Goal: Information Seeking & Learning: Learn about a topic

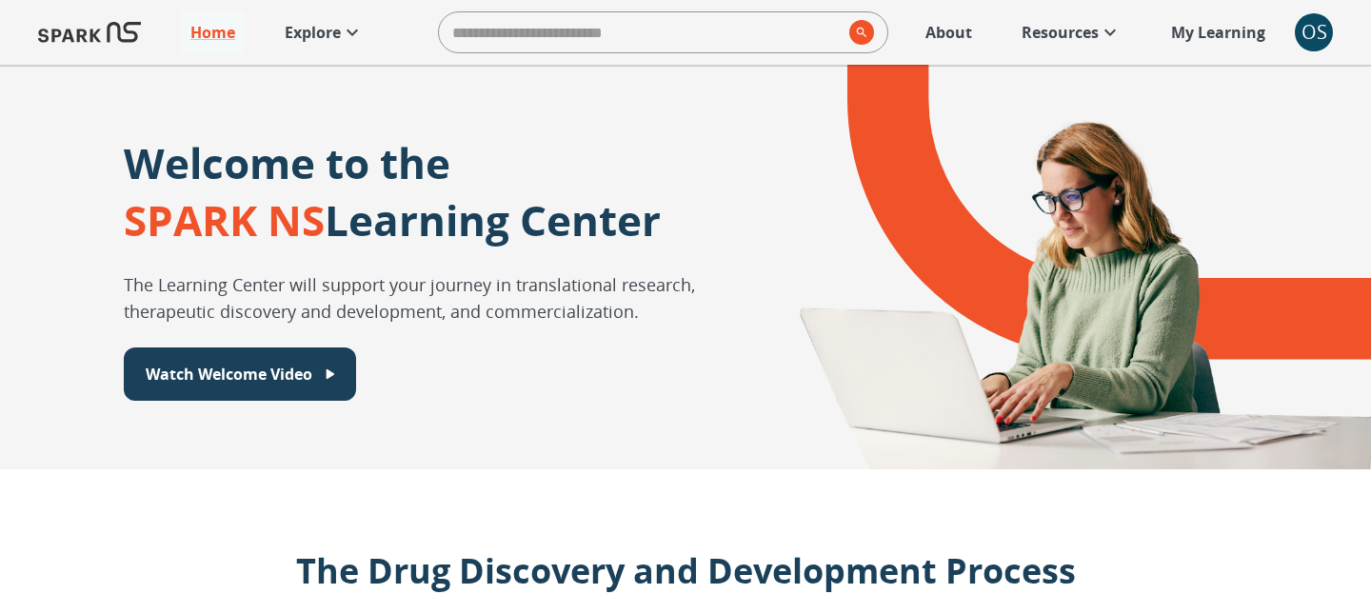
click at [954, 31] on p "About" at bounding box center [948, 32] width 47 height 23
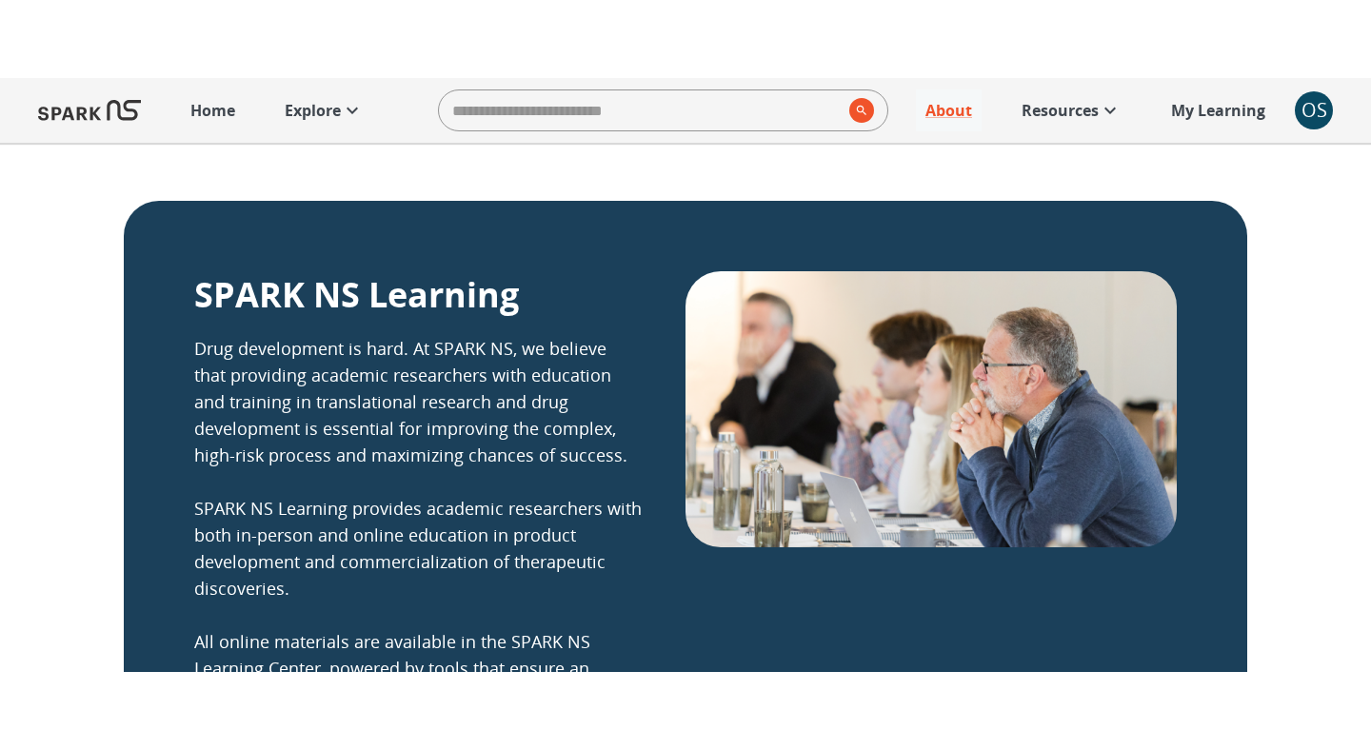
scroll to position [395, 0]
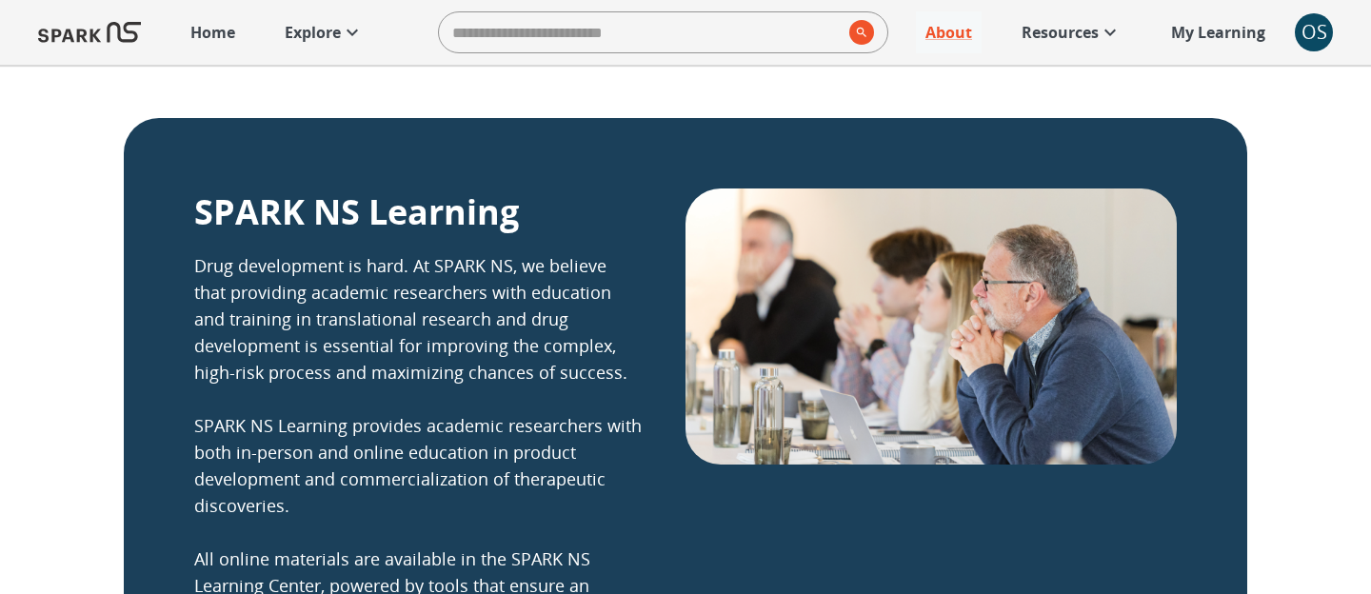
click at [619, 268] on p "Drug development is hard. At SPARK NS, we believe that providing academic resea…" at bounding box center [417, 438] width 447 height 373
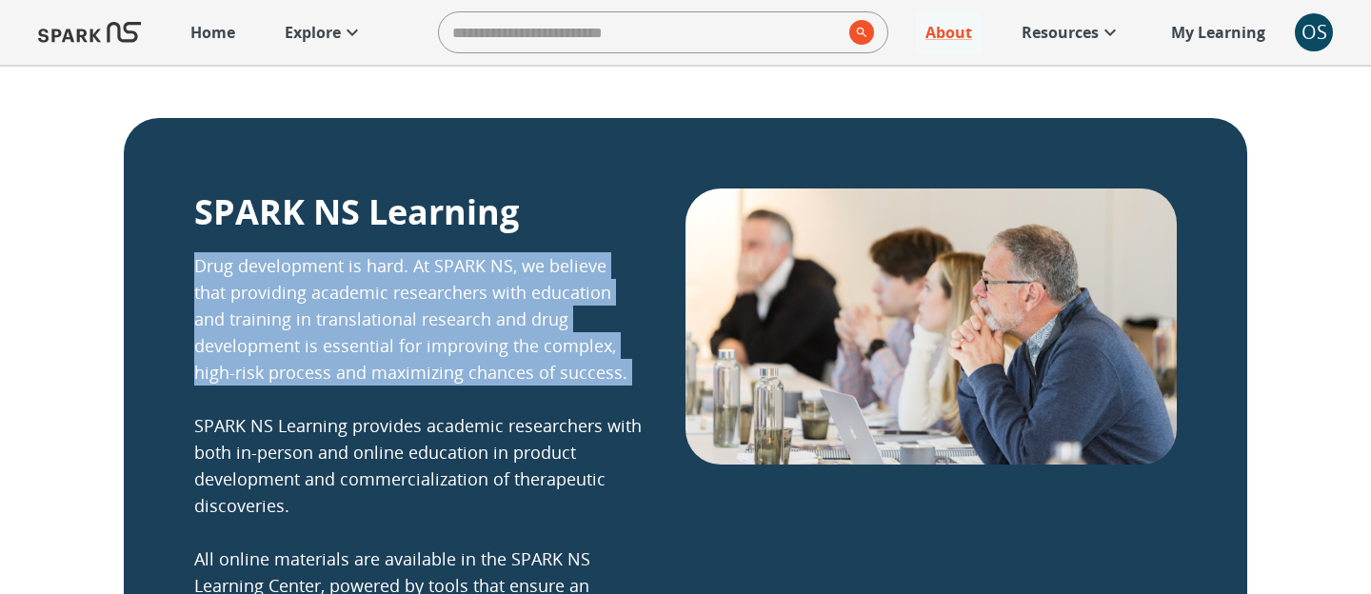
click at [619, 268] on p "Drug development is hard. At SPARK NS, we believe that providing academic resea…" at bounding box center [417, 438] width 447 height 373
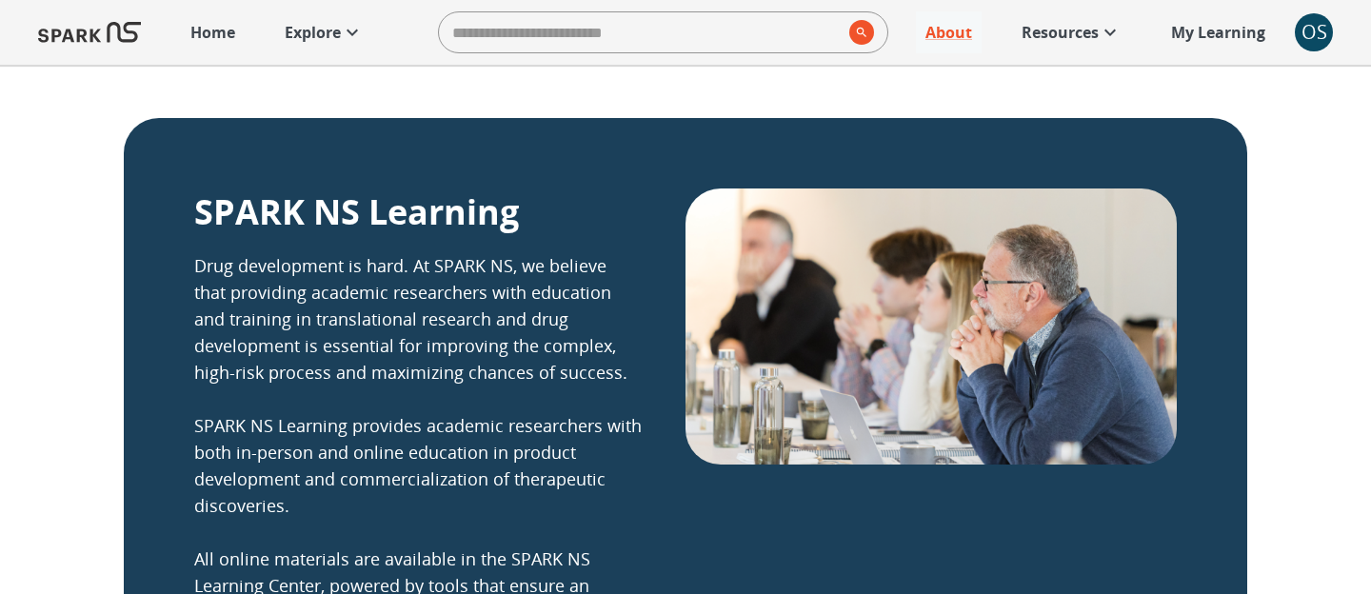
click at [609, 477] on p "Drug development is hard. At SPARK NS, we believe that providing academic resea…" at bounding box center [417, 438] width 447 height 373
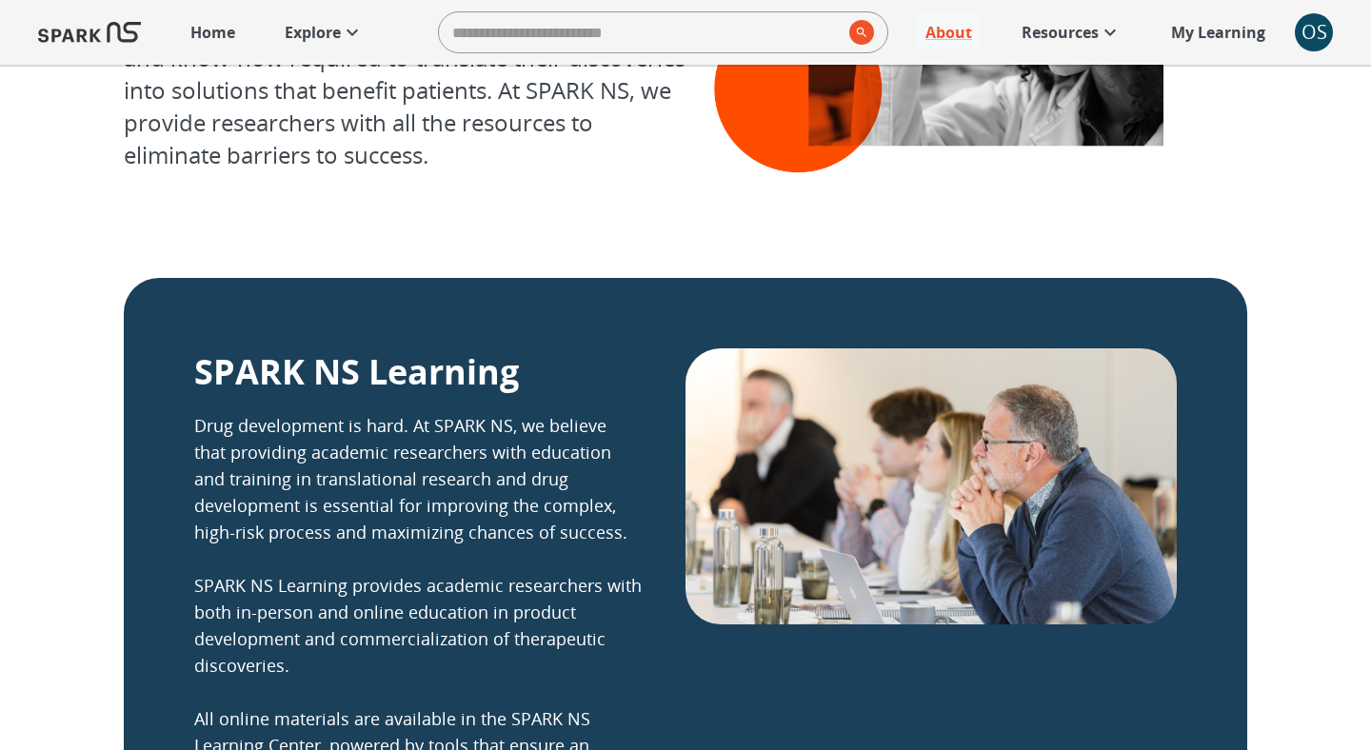
scroll to position [306, 0]
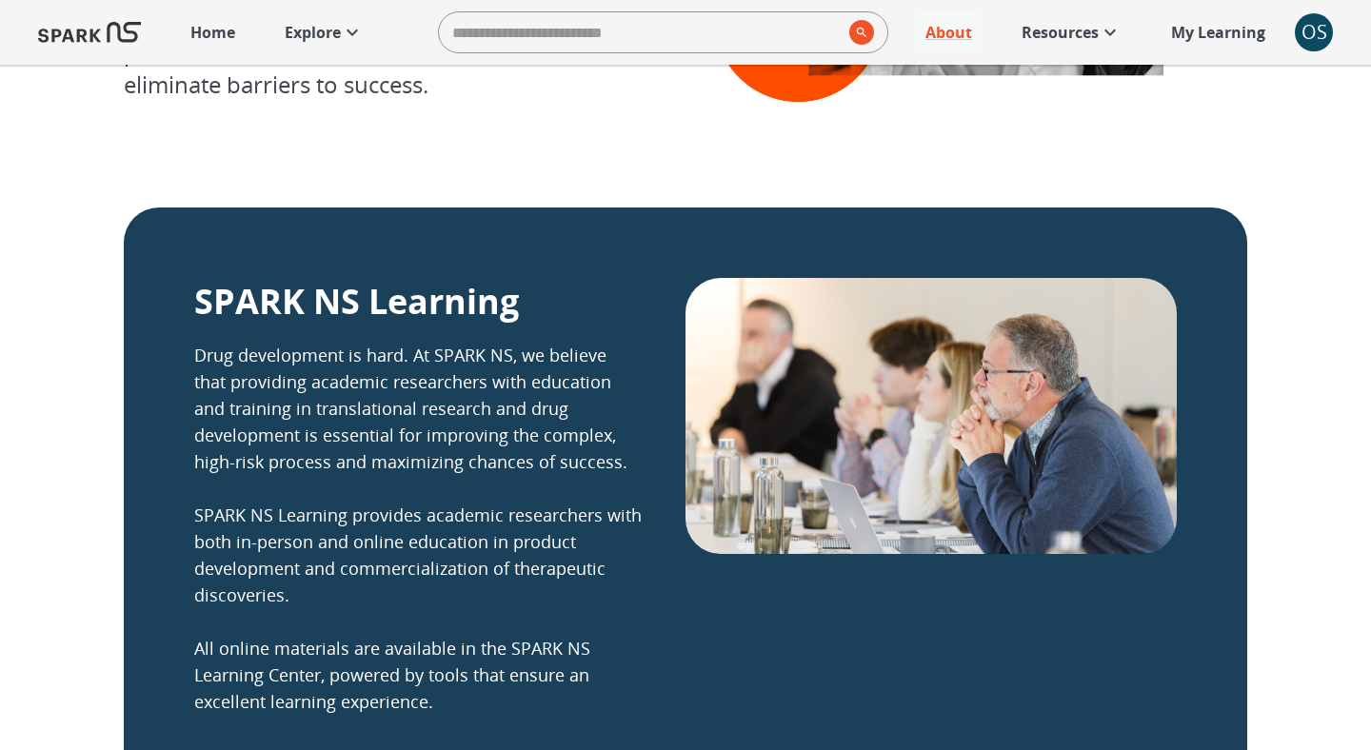
click at [371, 307] on p "SPARK NS Learning" at bounding box center [356, 301] width 325 height 47
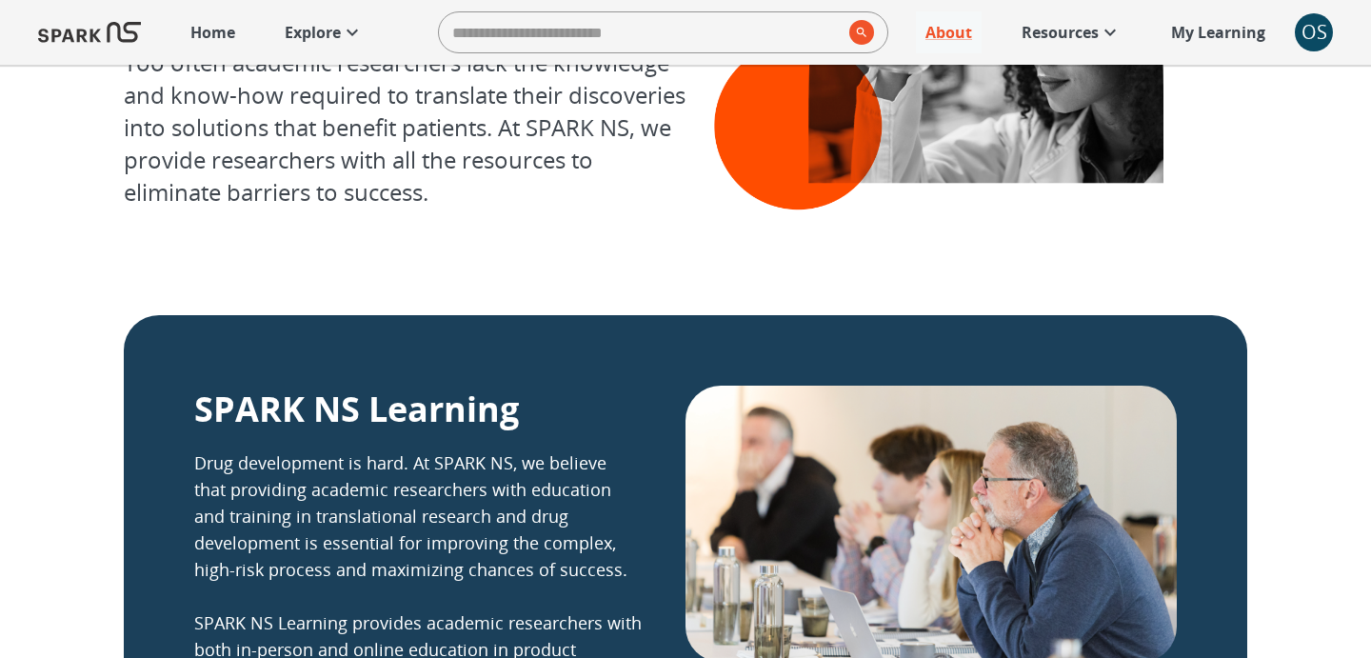
scroll to position [294, 0]
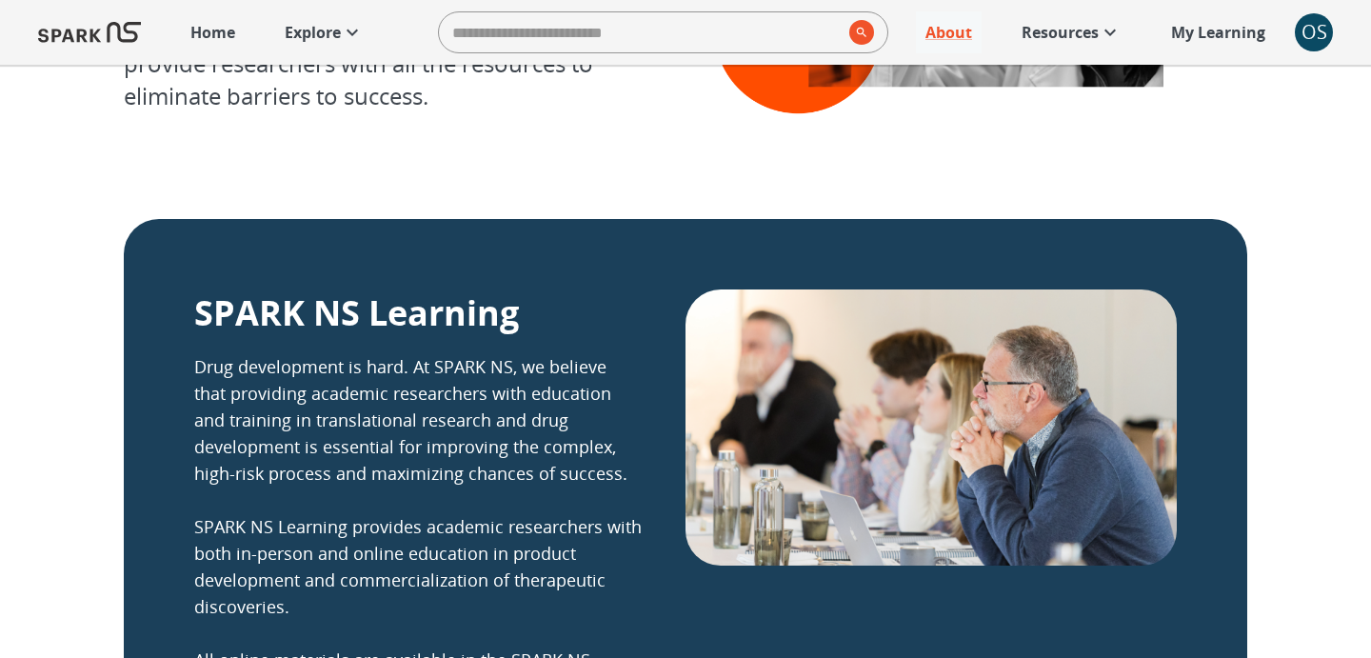
click at [275, 306] on p "SPARK NS Learning" at bounding box center [356, 312] width 325 height 47
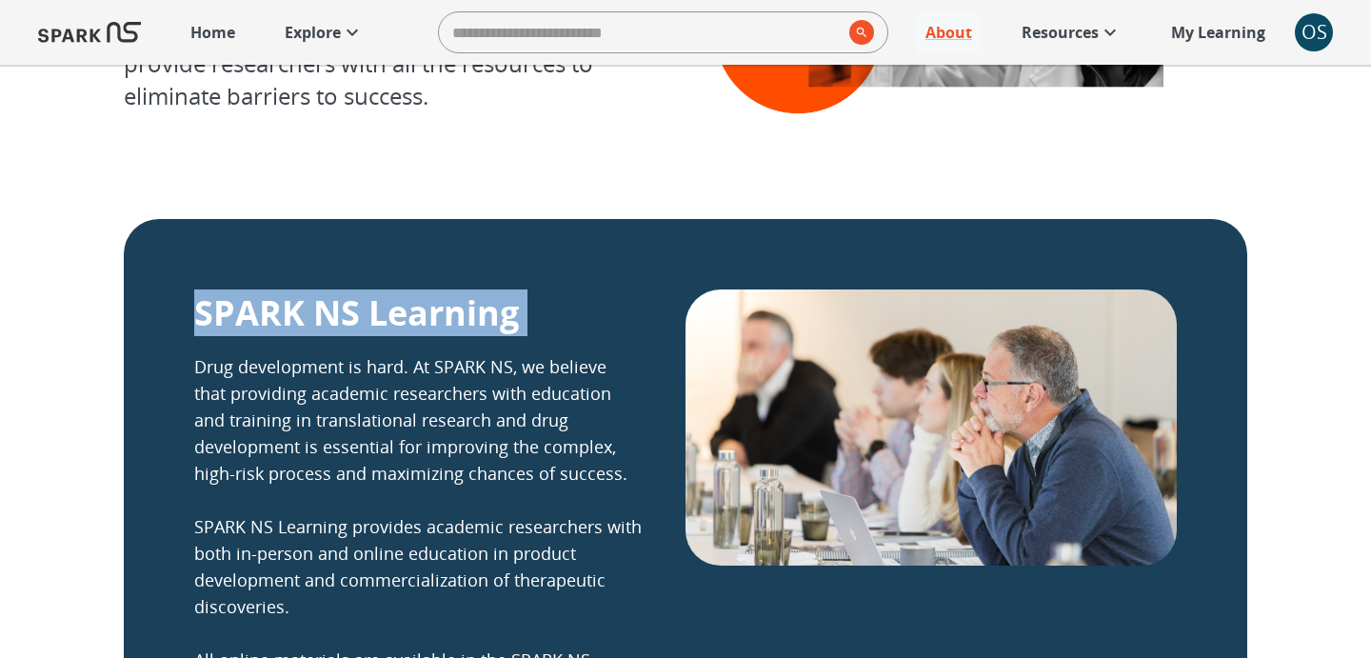
click at [275, 306] on p "SPARK NS Learning" at bounding box center [356, 312] width 325 height 47
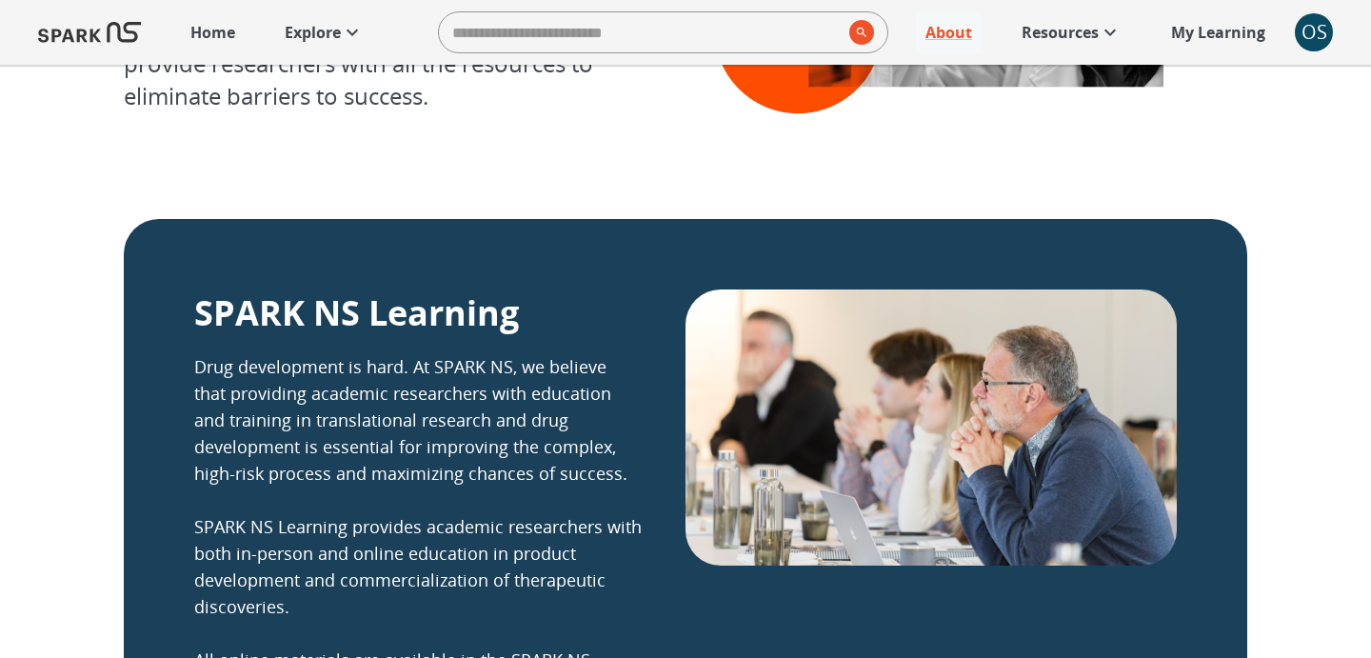
click at [352, 307] on p "SPARK NS Learning" at bounding box center [356, 312] width 325 height 47
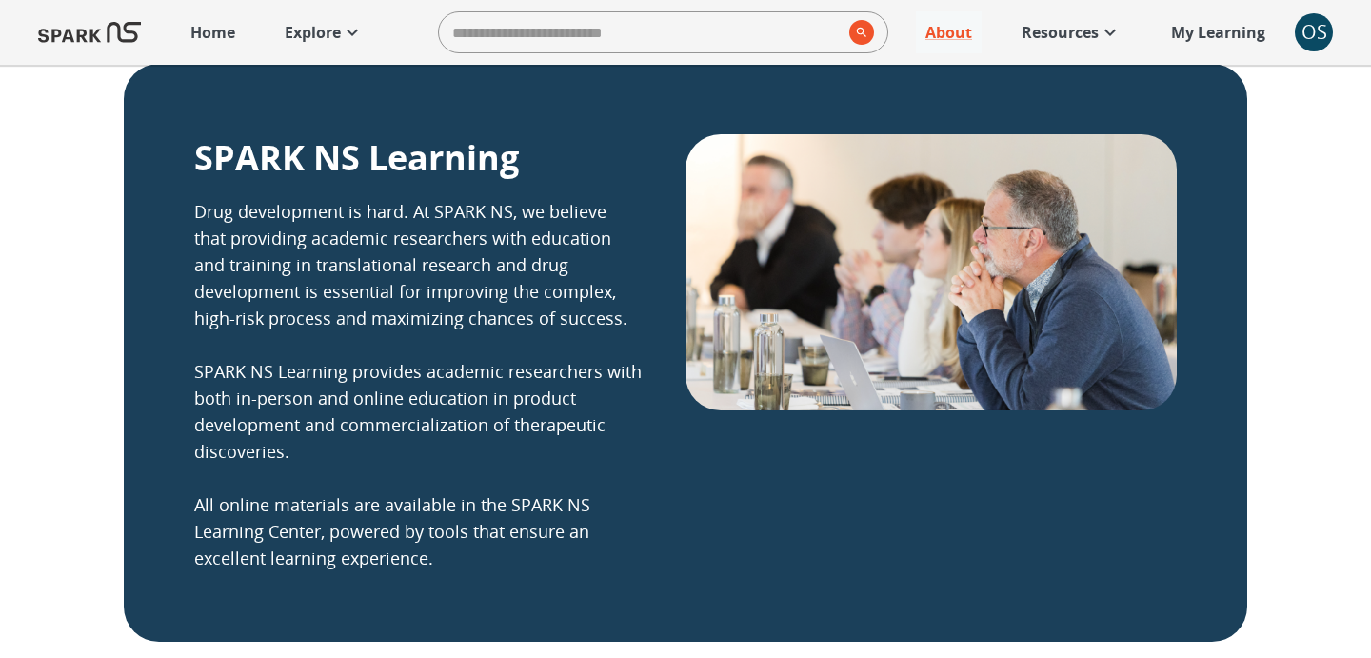
scroll to position [466, 0]
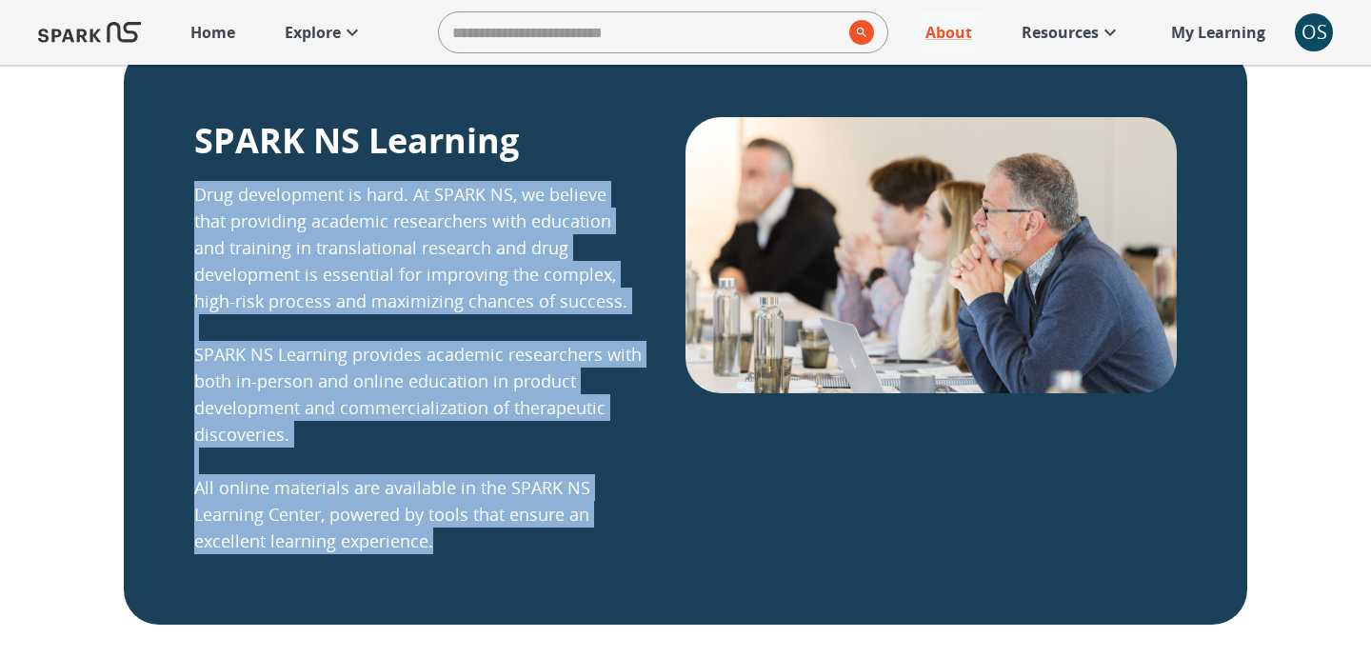
drag, startPoint x: 194, startPoint y: 188, endPoint x: 523, endPoint y: 545, distance: 484.4
click at [523, 545] on p "Drug development is hard. At SPARK NS, we believe that providing academic resea…" at bounding box center [417, 367] width 447 height 373
drag, startPoint x: 191, startPoint y: 187, endPoint x: 548, endPoint y: 542, distance: 503.5
click at [548, 542] on div "SPARK NS Learning Drug development is hard. At SPARK NS, we believe that provid…" at bounding box center [685, 336] width 1123 height 578
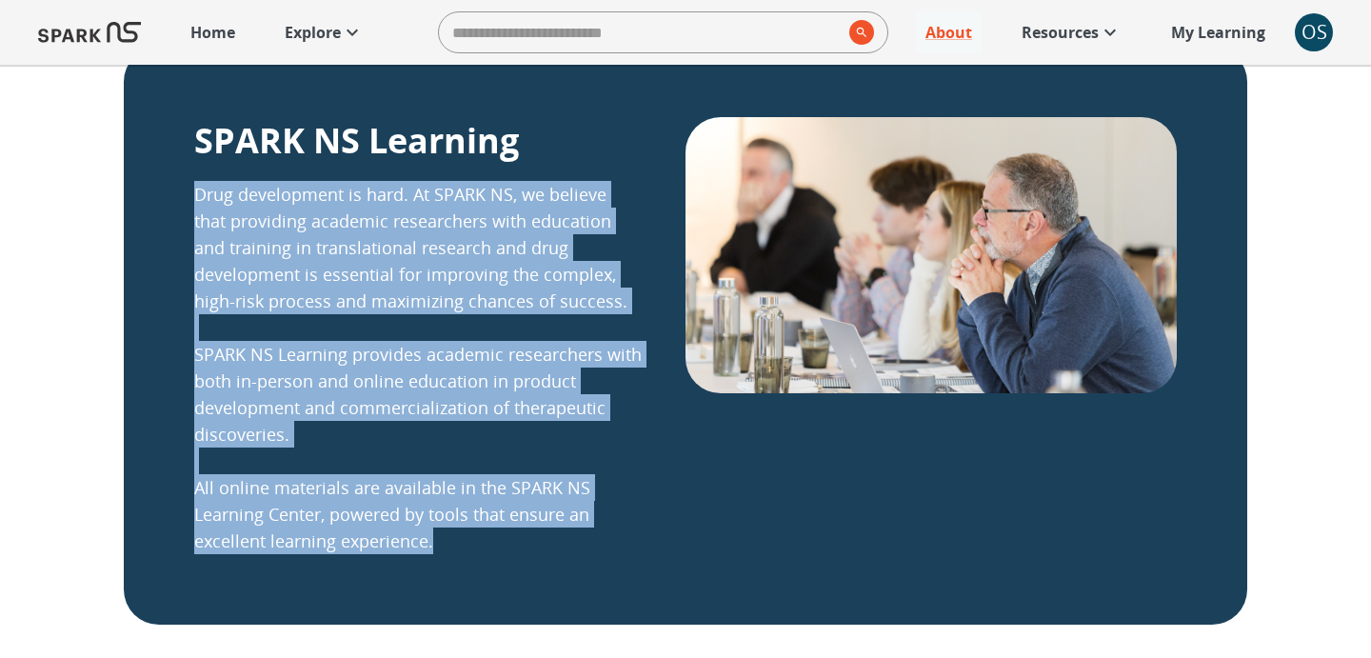
click at [548, 542] on p "Drug development is hard. At SPARK NS, we believe that providing academic resea…" at bounding box center [417, 367] width 447 height 373
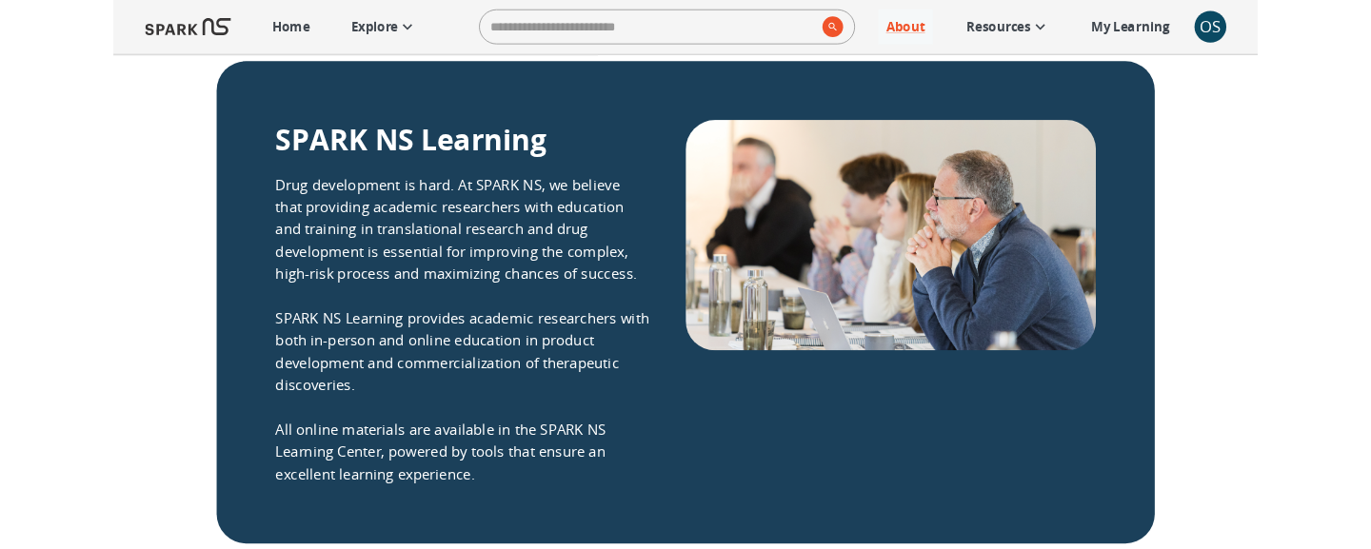
scroll to position [446, 0]
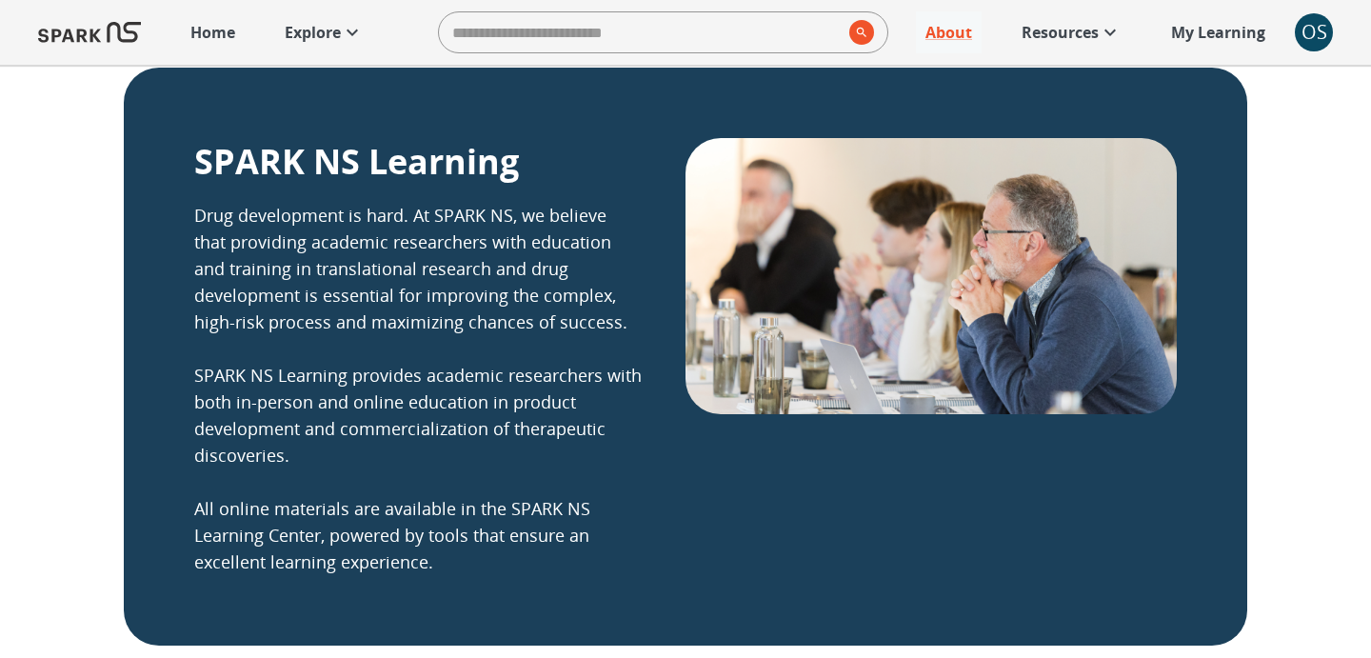
click at [405, 221] on p "Drug development is hard. At SPARK NS, we believe that providing academic resea…" at bounding box center [417, 388] width 447 height 373
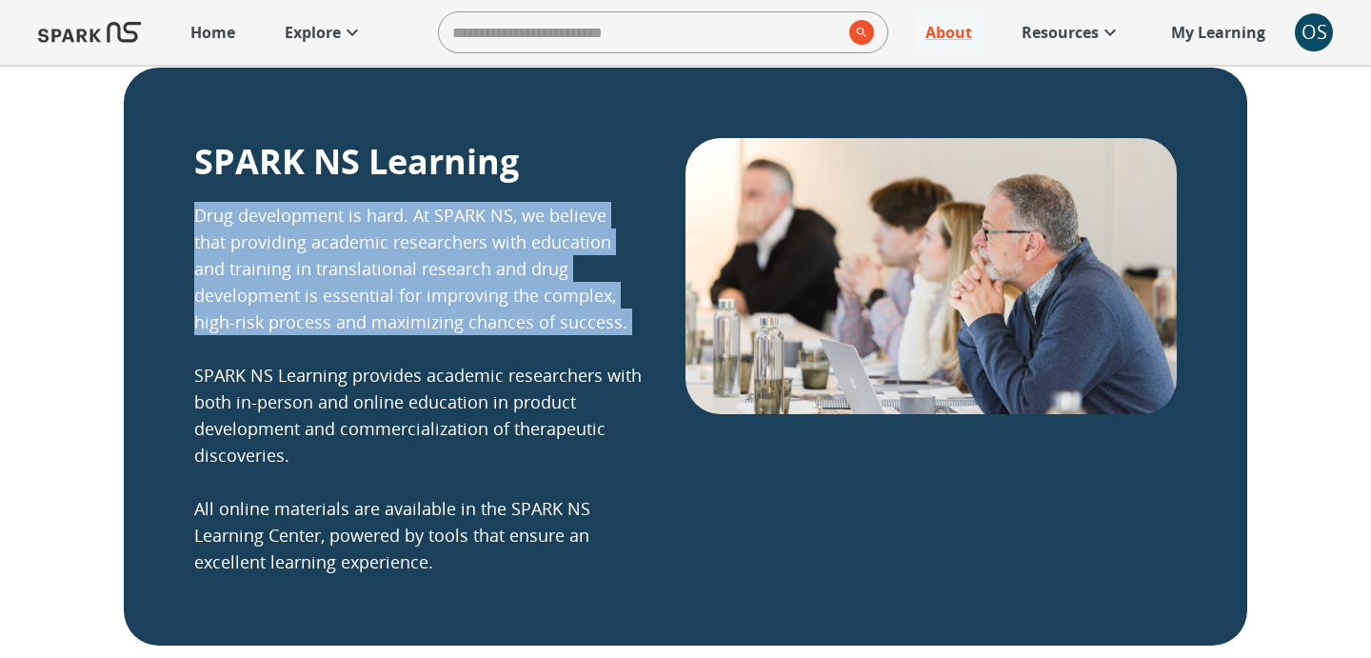
click at [405, 221] on p "Drug development is hard. At SPARK NS, we believe that providing academic resea…" at bounding box center [417, 388] width 447 height 373
click at [475, 235] on p "Drug development is hard. At SPARK NS, we believe that providing academic resea…" at bounding box center [417, 388] width 447 height 373
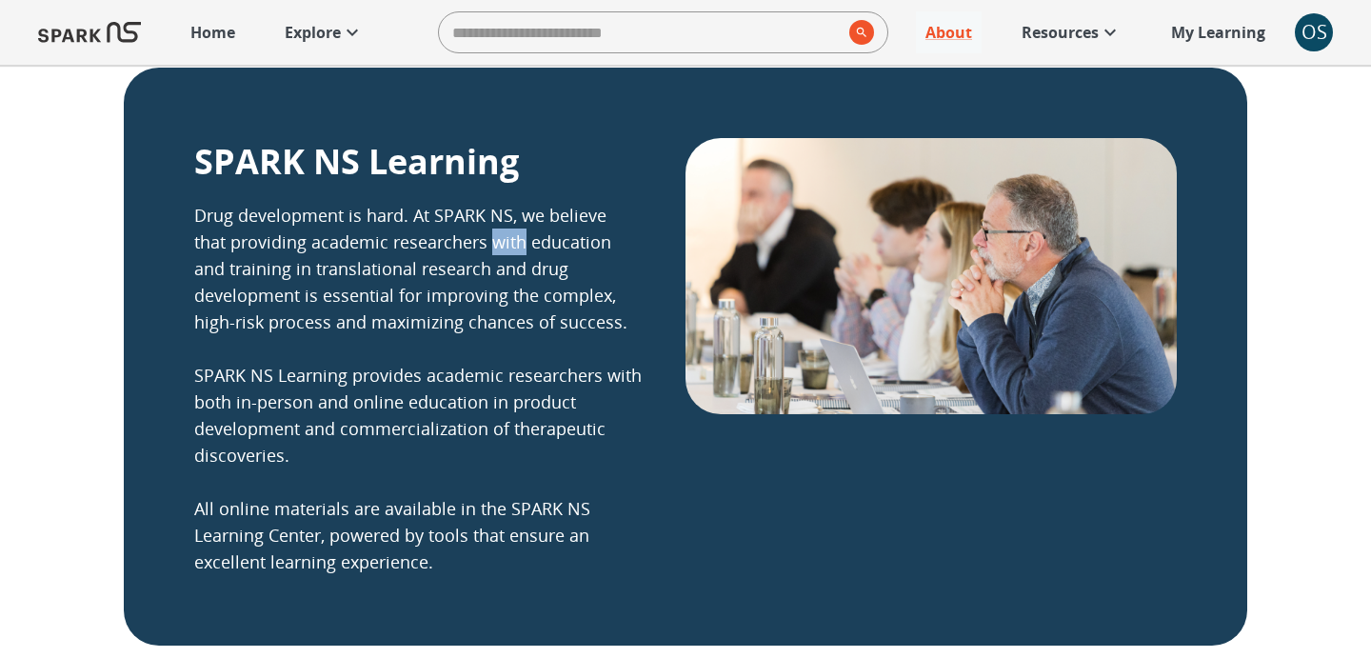
click at [475, 235] on p "Drug development is hard. At SPARK NS, we believe that providing academic resea…" at bounding box center [417, 388] width 447 height 373
click at [411, 227] on p "Drug development is hard. At SPARK NS, we believe that providing academic resea…" at bounding box center [417, 388] width 447 height 373
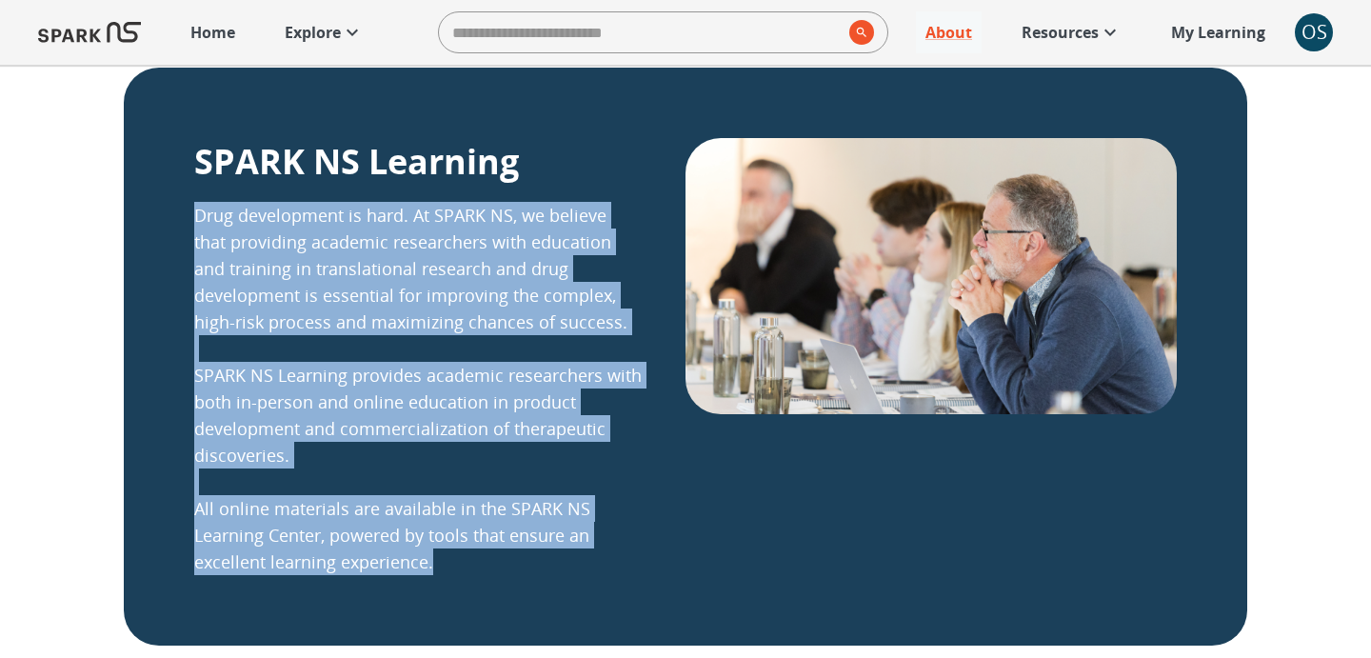
drag, startPoint x: 193, startPoint y: 215, endPoint x: 533, endPoint y: 556, distance: 481.3
click at [533, 556] on p "Drug development is hard. At SPARK NS, we believe that providing academic resea…" at bounding box center [417, 388] width 447 height 373
click at [746, 306] on img at bounding box center [930, 276] width 491 height 276
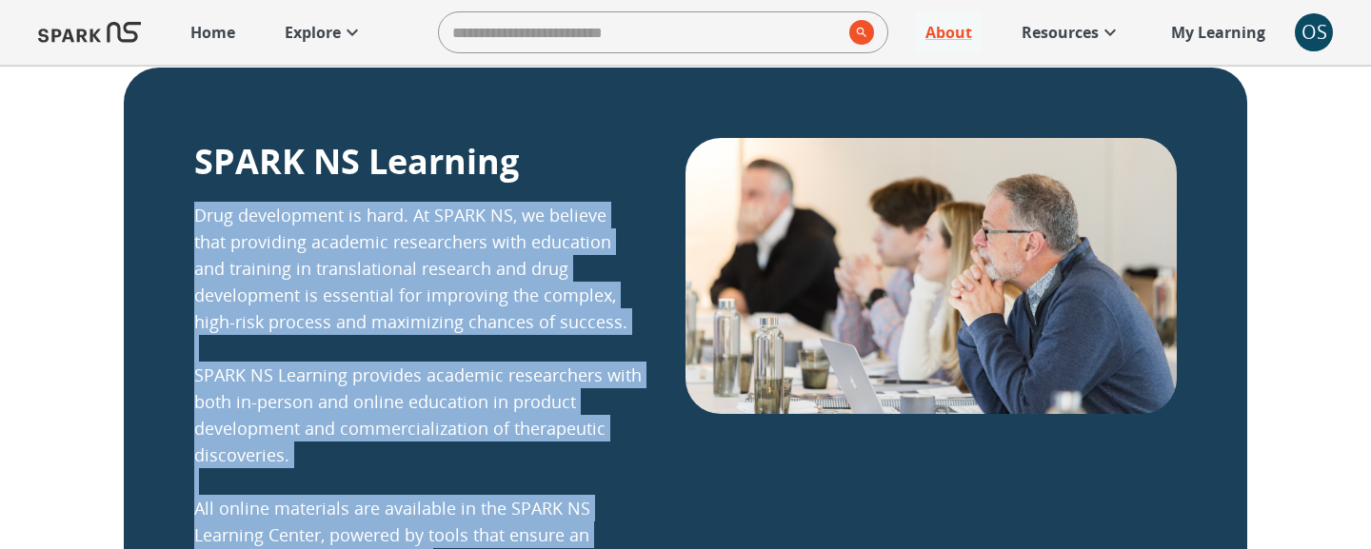
click at [552, 462] on div "SPARK NS Learning Drug development is hard. At SPARK NS, we believe that provid…" at bounding box center [685, 357] width 1123 height 578
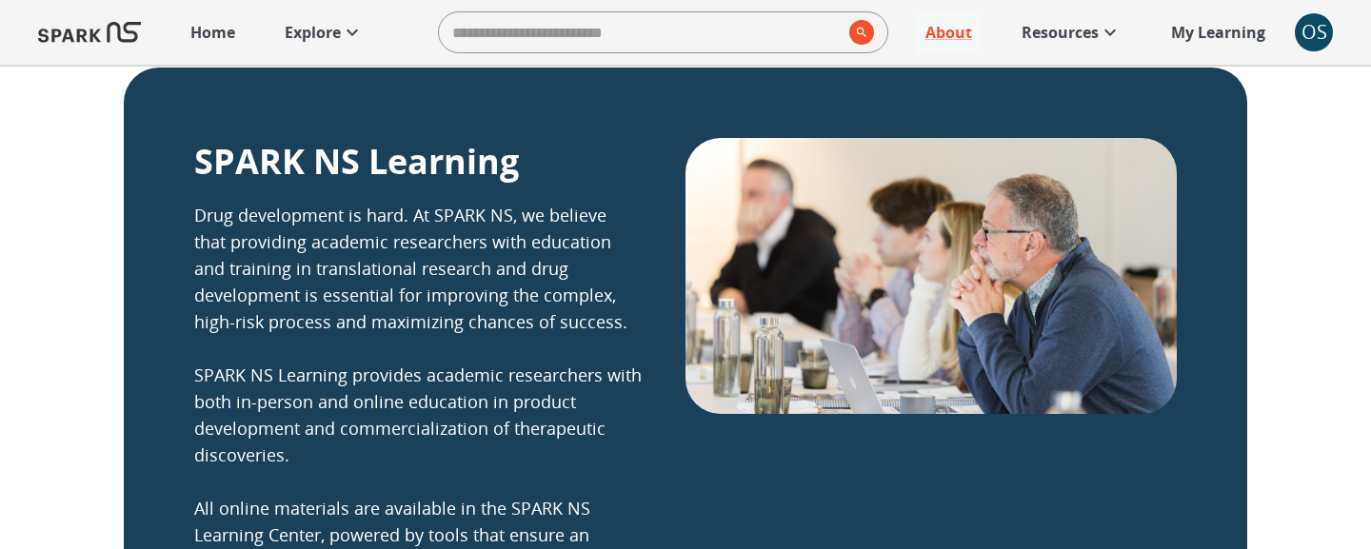
click at [213, 268] on p "Drug development is hard. At SPARK NS, we believe that providing academic resea…" at bounding box center [417, 388] width 447 height 373
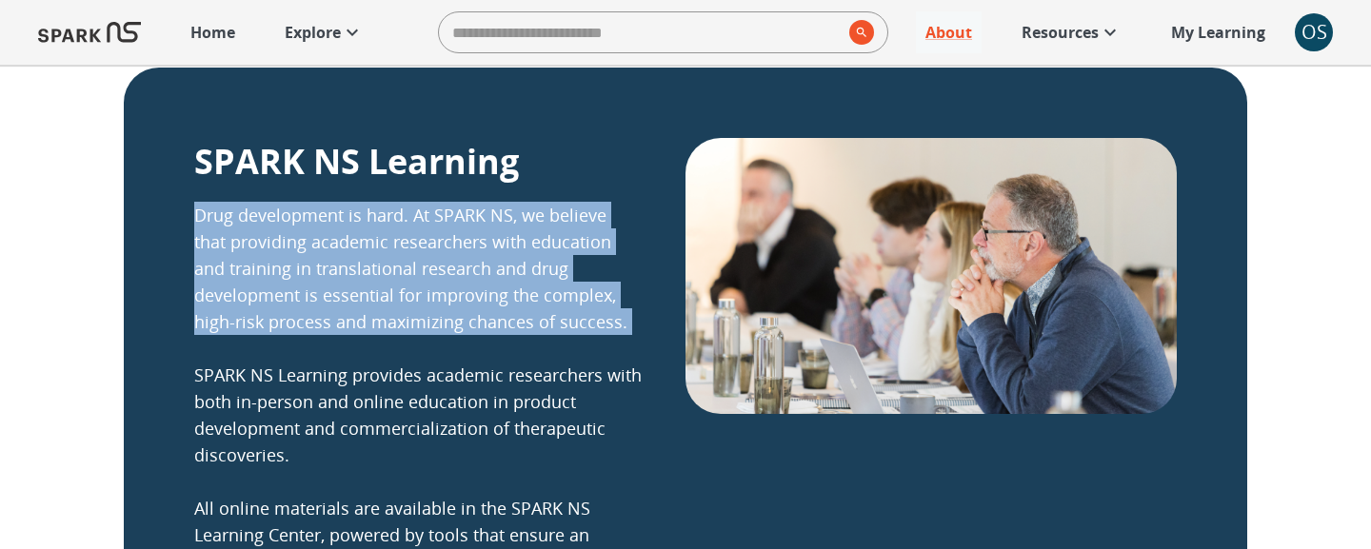
click at [213, 268] on p "Drug development is hard. At SPARK NS, we believe that providing academic resea…" at bounding box center [417, 388] width 447 height 373
click at [385, 268] on p "Drug development is hard. At SPARK NS, we believe that providing academic resea…" at bounding box center [417, 388] width 447 height 373
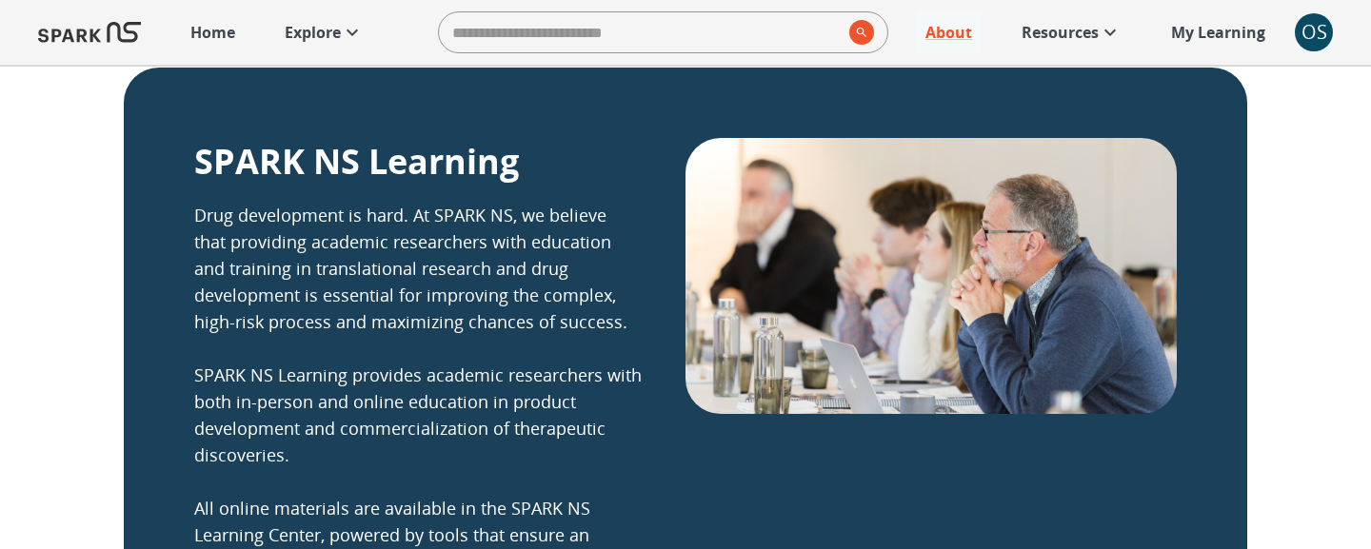
click at [393, 242] on p "Drug development is hard. At SPARK NS, we believe that providing academic resea…" at bounding box center [417, 388] width 447 height 373
click at [425, 218] on p "Drug development is hard. At SPARK NS, we believe that providing academic resea…" at bounding box center [417, 388] width 447 height 373
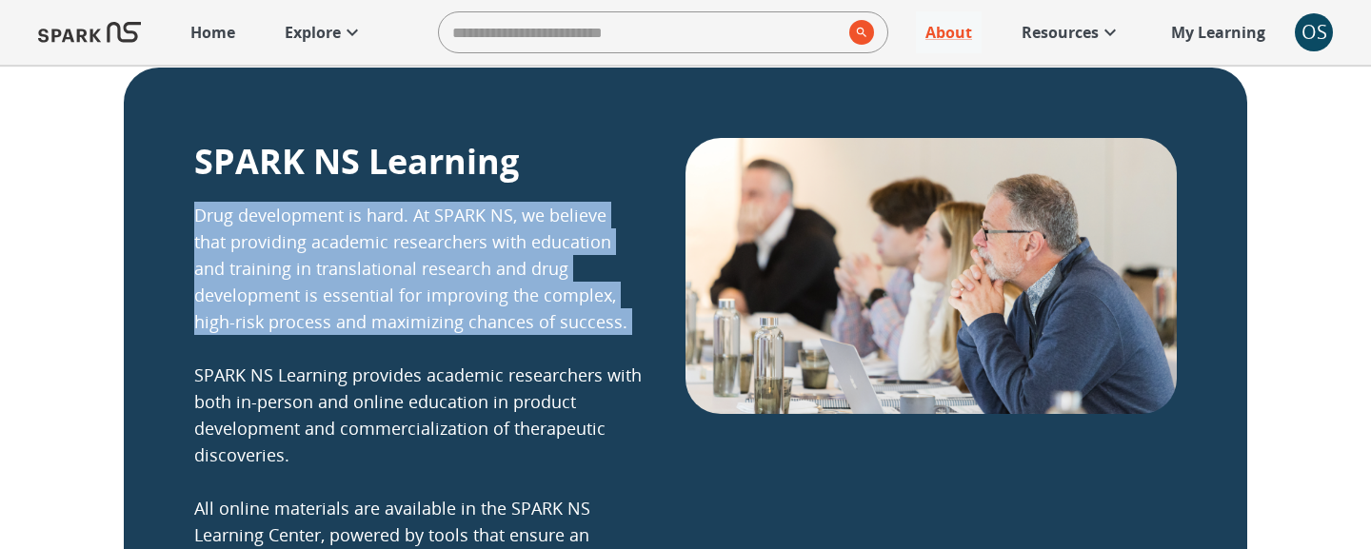
click at [425, 218] on p "Drug development is hard. At SPARK NS, we believe that providing academic resea…" at bounding box center [417, 388] width 447 height 373
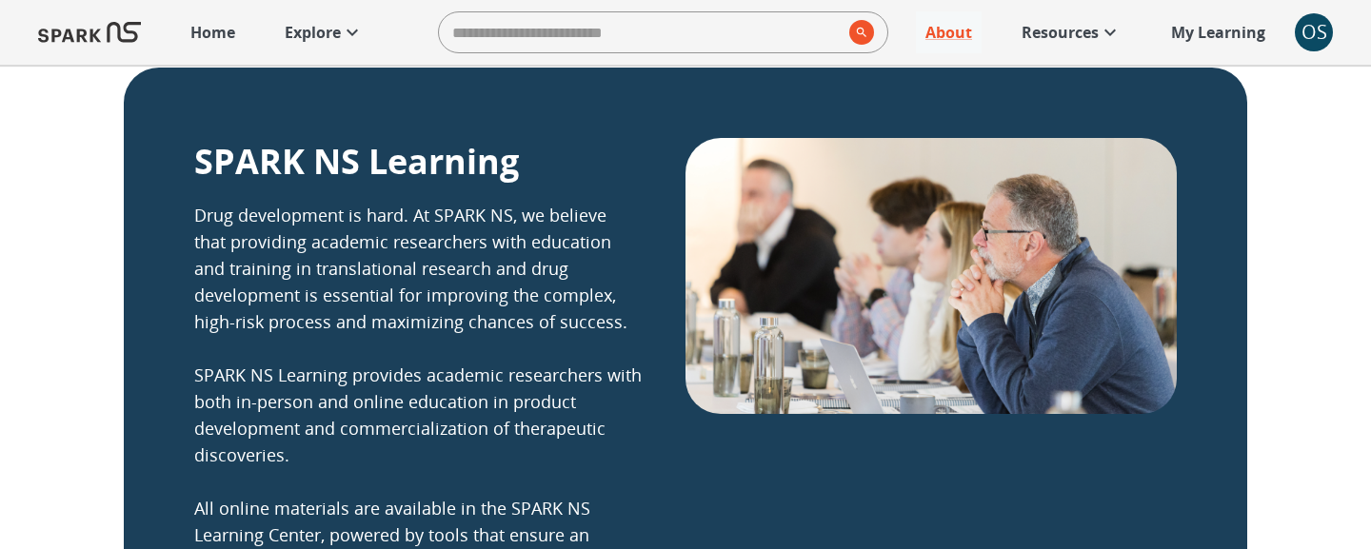
click at [567, 290] on p "Drug development is hard. At SPARK NS, we believe that providing academic resea…" at bounding box center [417, 388] width 447 height 373
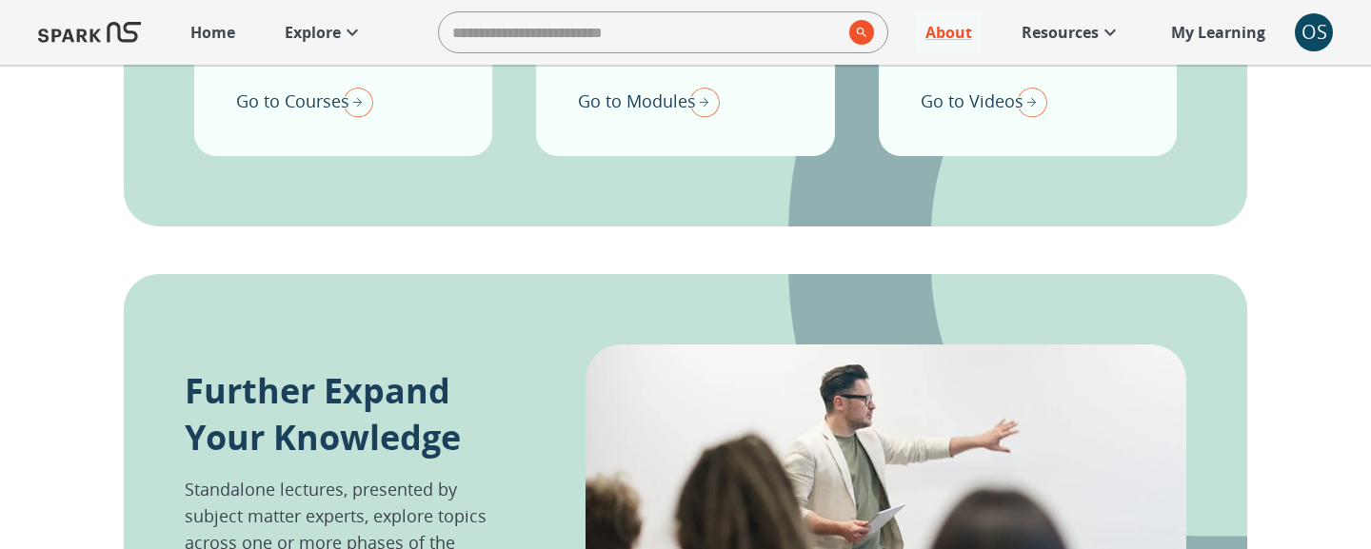
scroll to position [1662, 0]
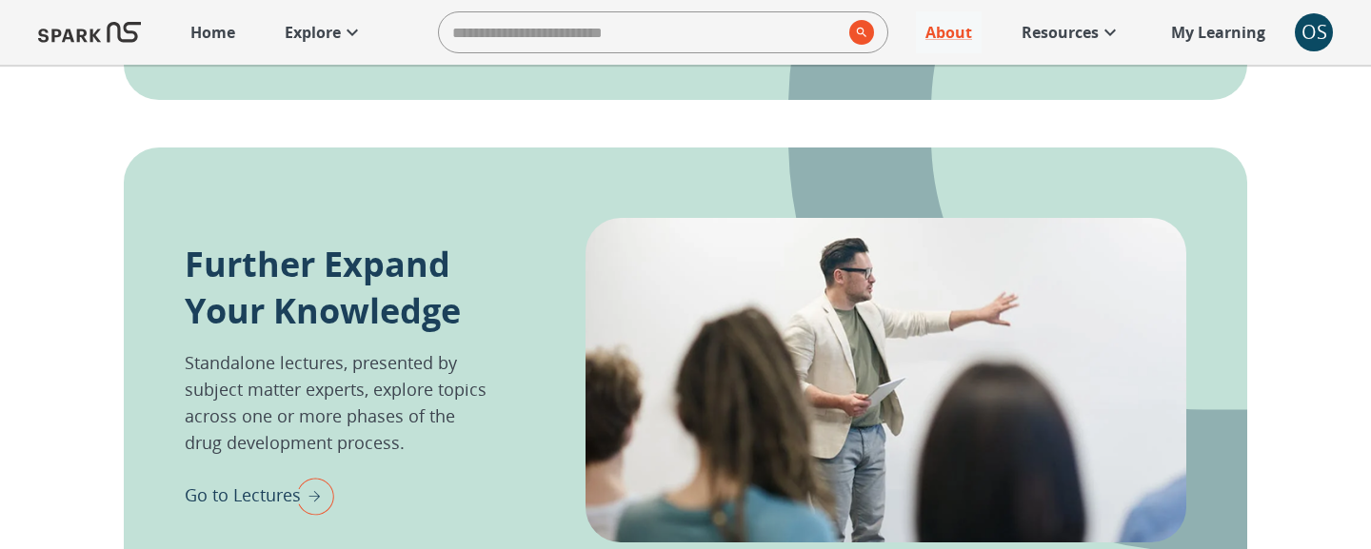
click at [316, 471] on img "Go to Lectures" at bounding box center [311, 496] width 48 height 50
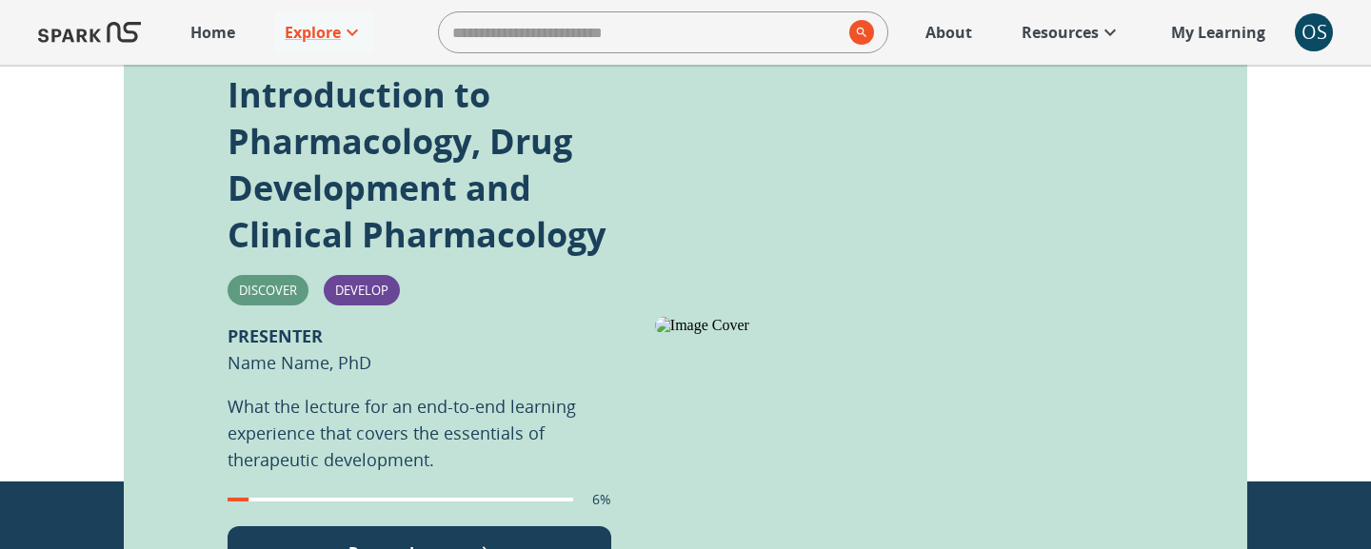
scroll to position [427, 0]
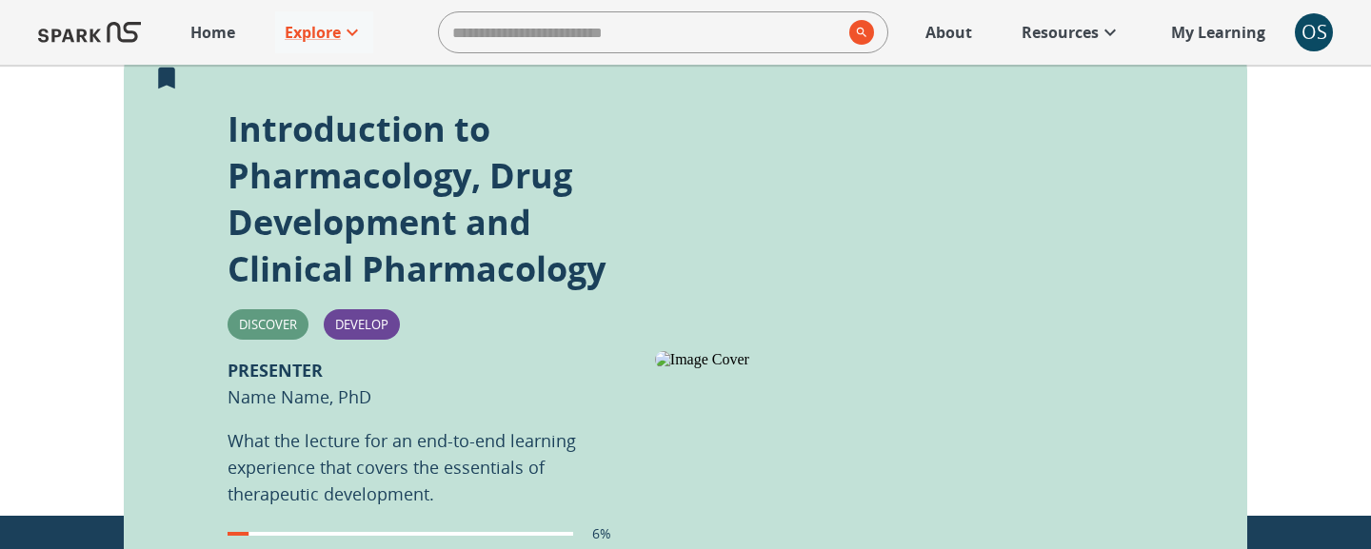
click at [345, 151] on p "Introduction to Pharmacology, Drug Development and Clinical Pharmacology" at bounding box center [420, 199] width 384 height 187
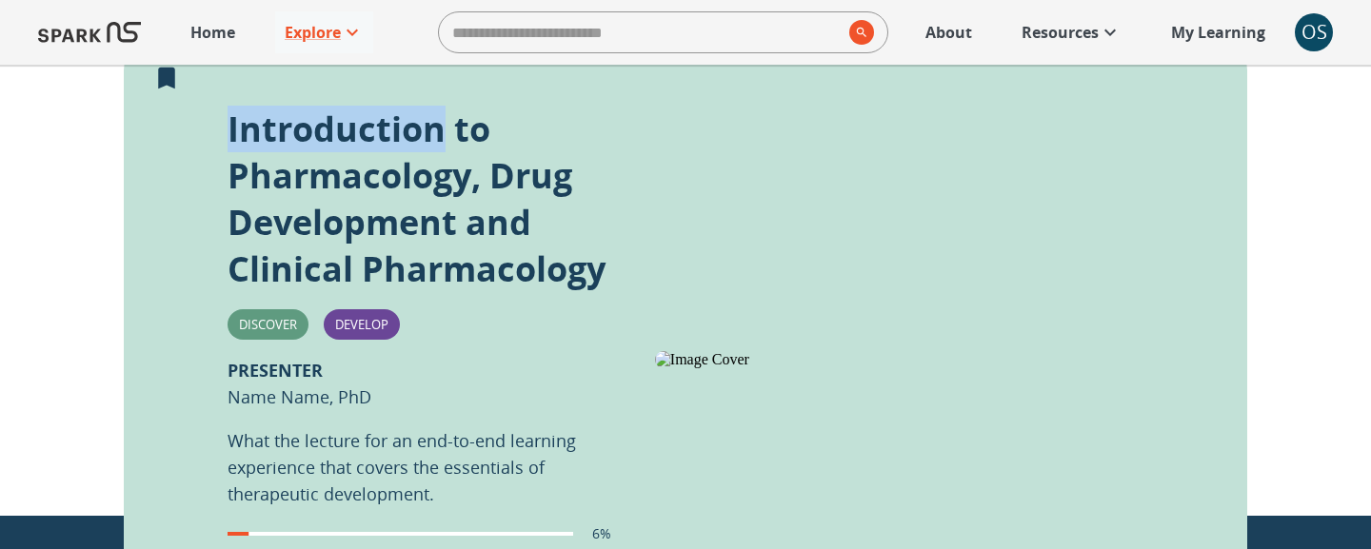
click at [345, 151] on p "Introduction to Pharmacology, Drug Development and Clinical Pharmacology" at bounding box center [420, 199] width 384 height 187
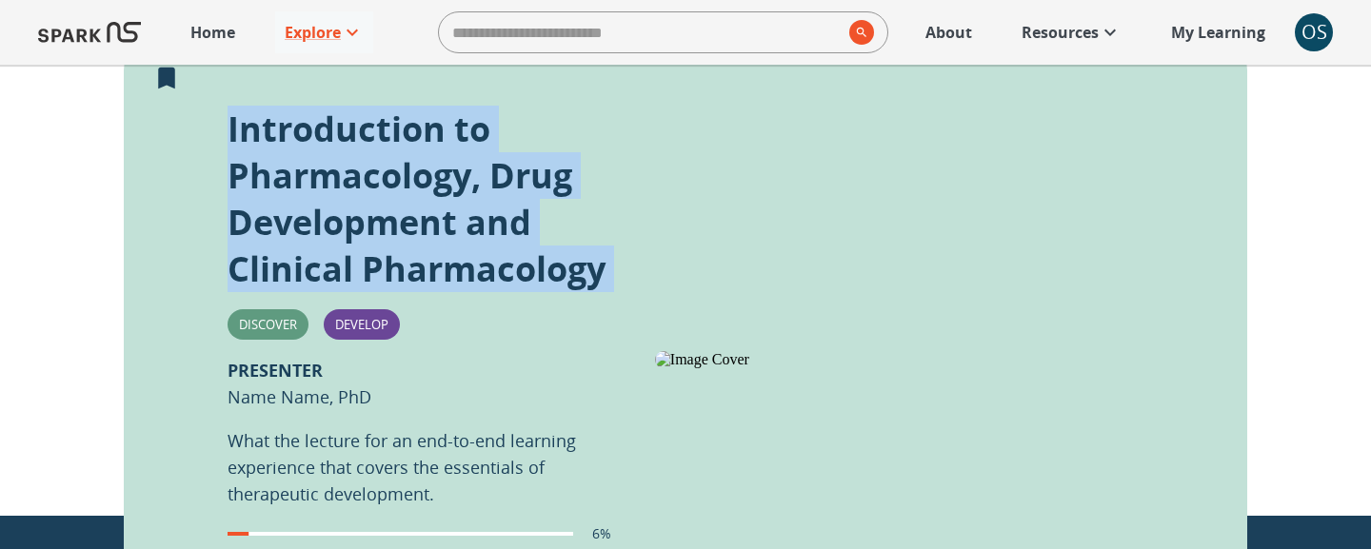
click at [345, 151] on p "Introduction to Pharmacology, Drug Development and Clinical Pharmacology" at bounding box center [420, 199] width 384 height 187
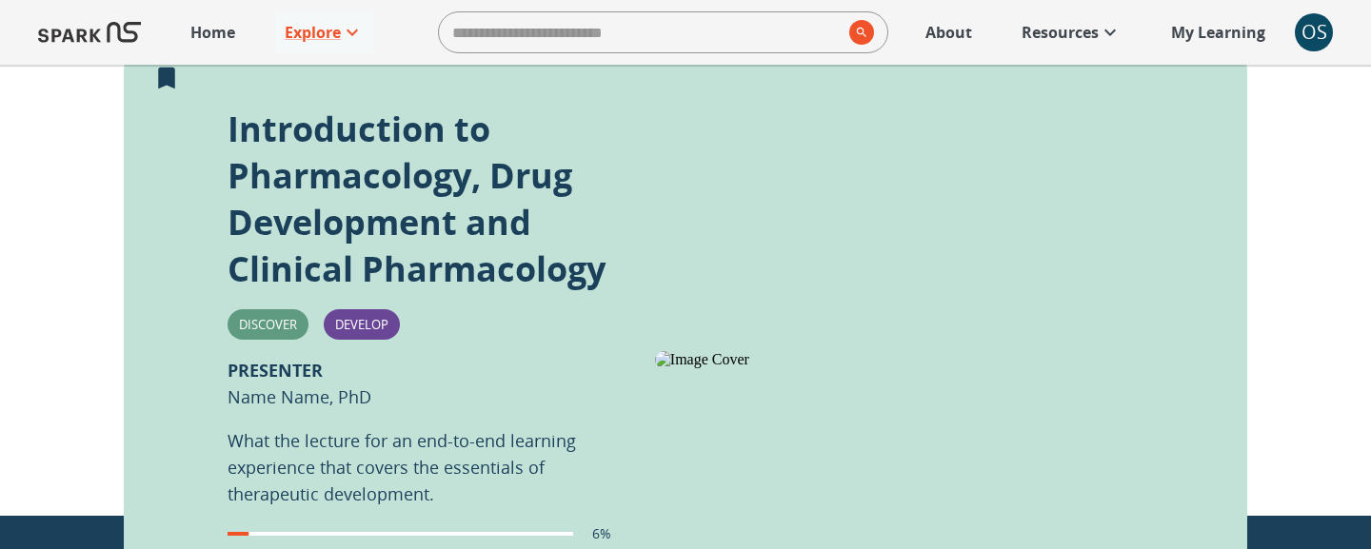
click at [496, 443] on p "What the lecture for an end-to-end learning experience that covers the essentia…" at bounding box center [420, 467] width 384 height 80
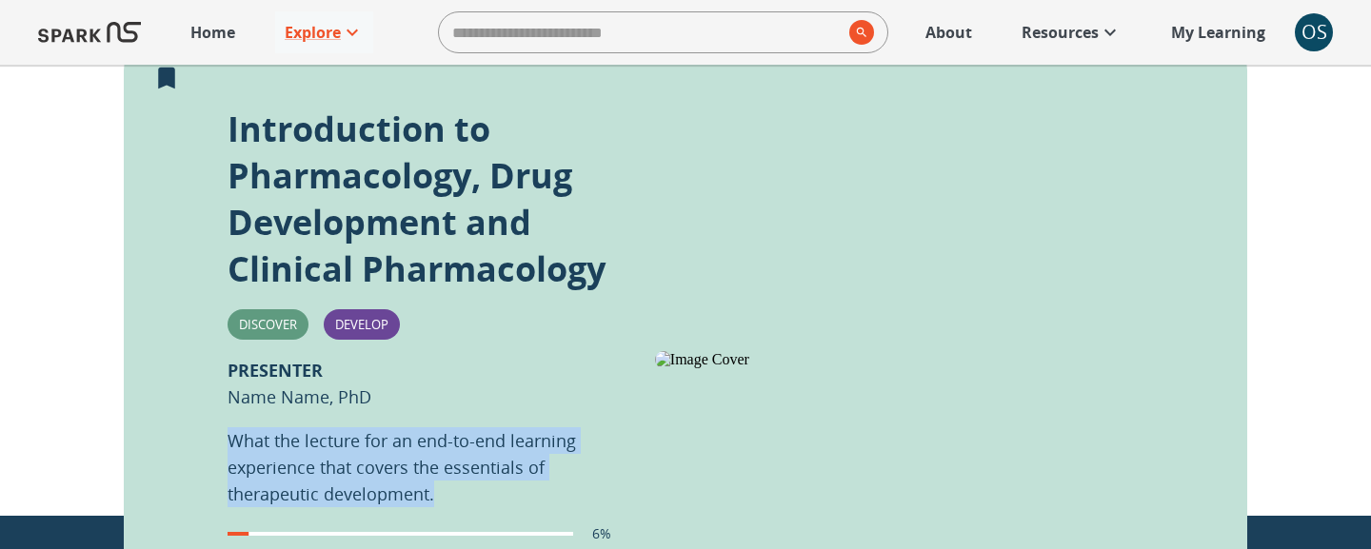
click at [496, 443] on p "What the lecture for an end-to-end learning experience that covers the essentia…" at bounding box center [420, 467] width 384 height 80
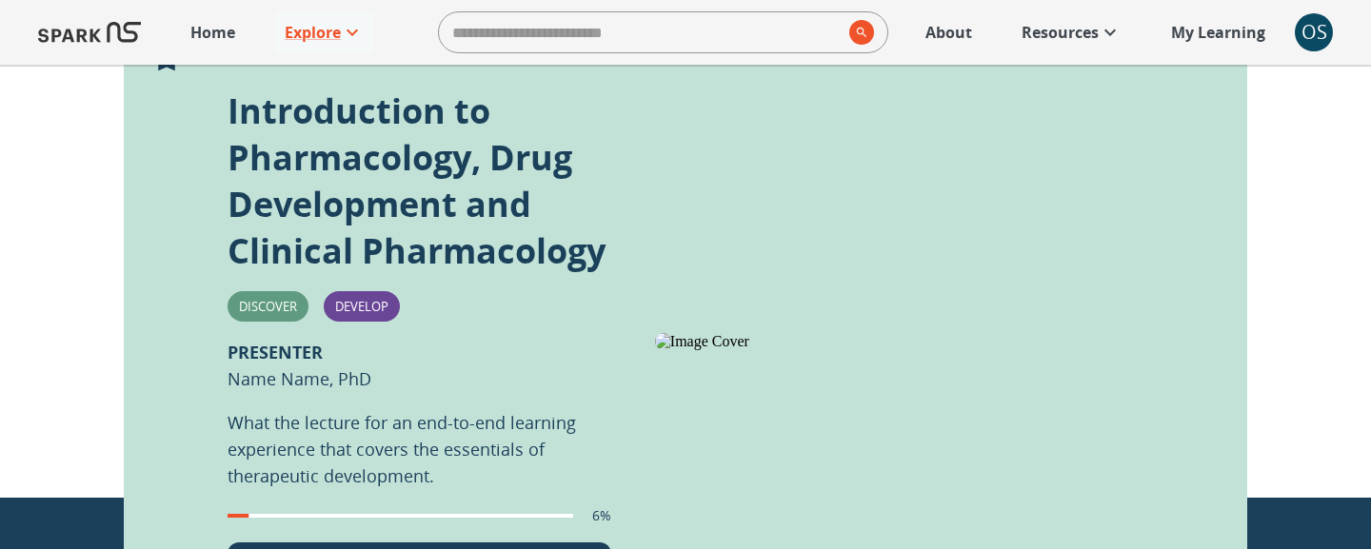
scroll to position [394, 0]
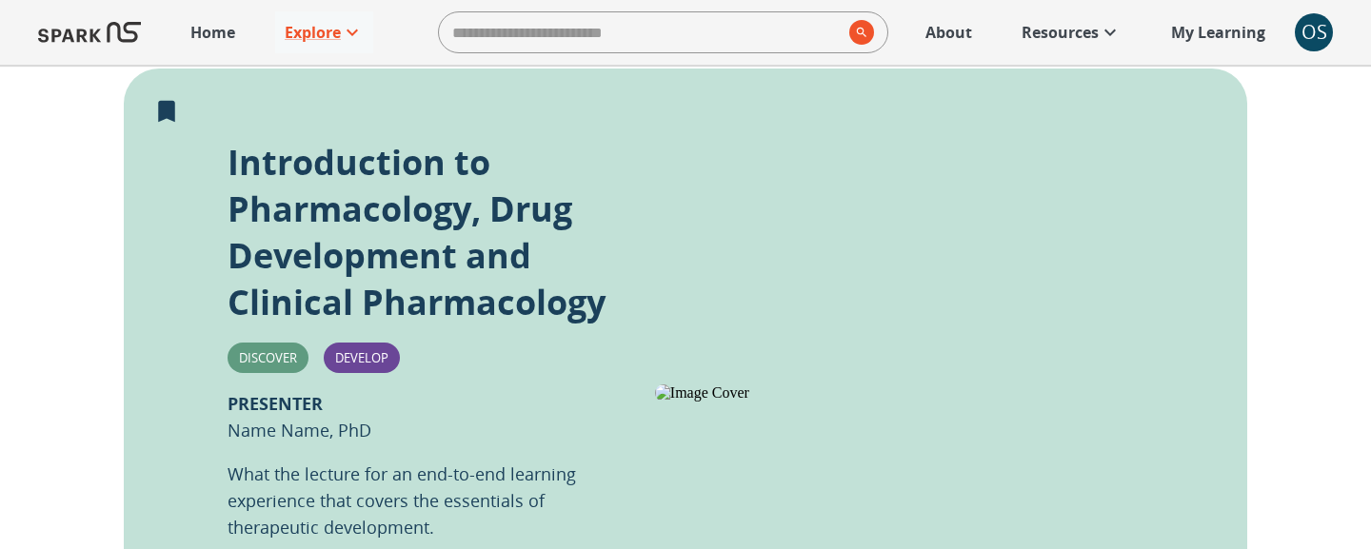
click at [281, 161] on p "Introduction to Pharmacology, Drug Development and Clinical Pharmacology" at bounding box center [420, 232] width 384 height 187
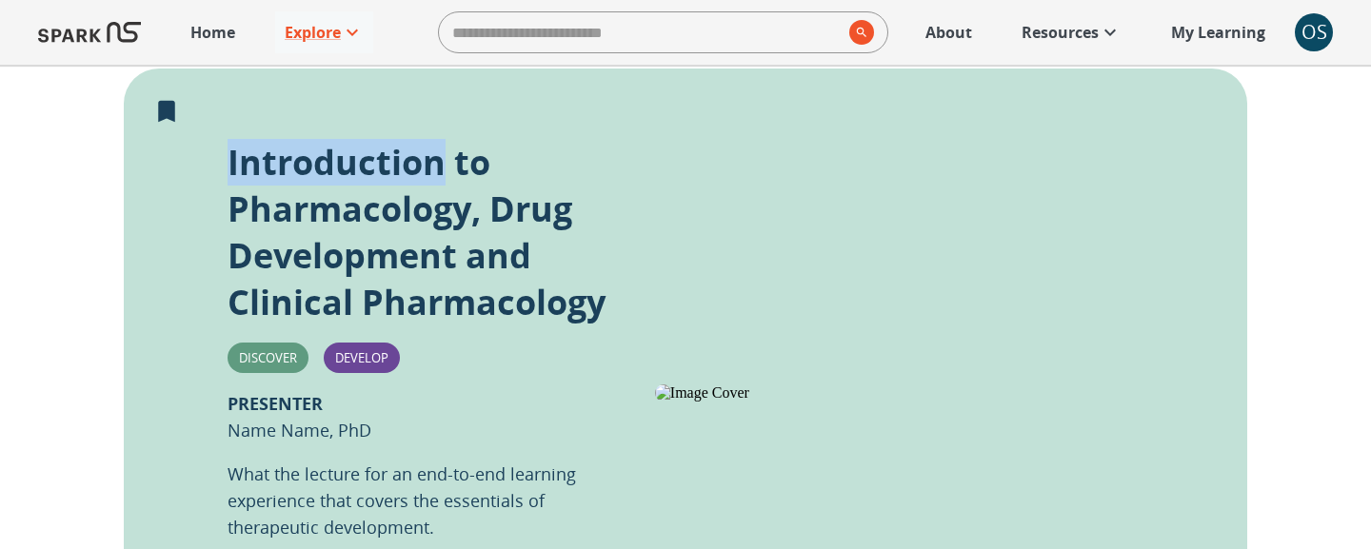
click at [281, 161] on p "Introduction to Pharmacology, Drug Development and Clinical Pharmacology" at bounding box center [420, 232] width 384 height 187
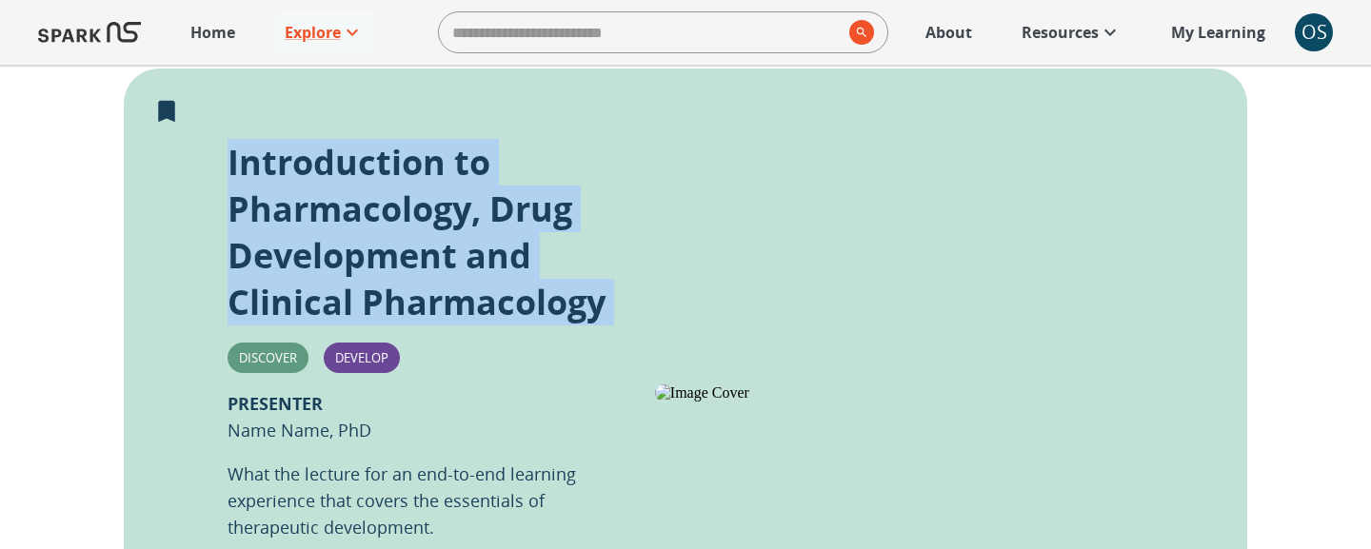
click at [281, 161] on p "Introduction to Pharmacology, Drug Development and Clinical Pharmacology" at bounding box center [420, 232] width 384 height 187
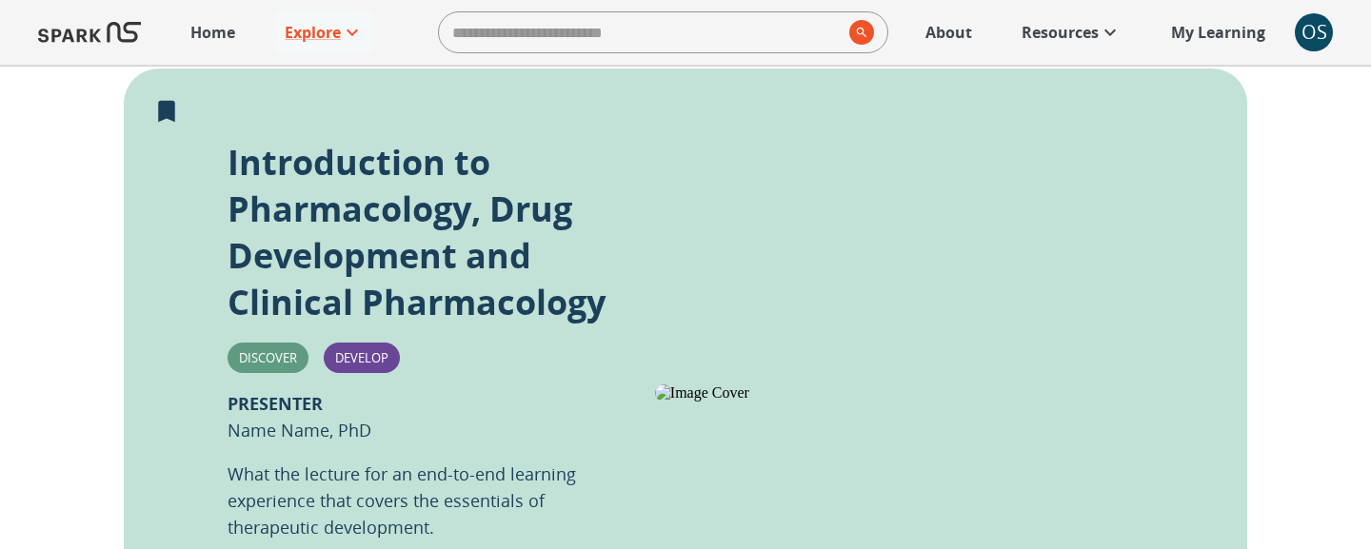
click at [260, 407] on b "PRESENTER" at bounding box center [275, 403] width 95 height 23
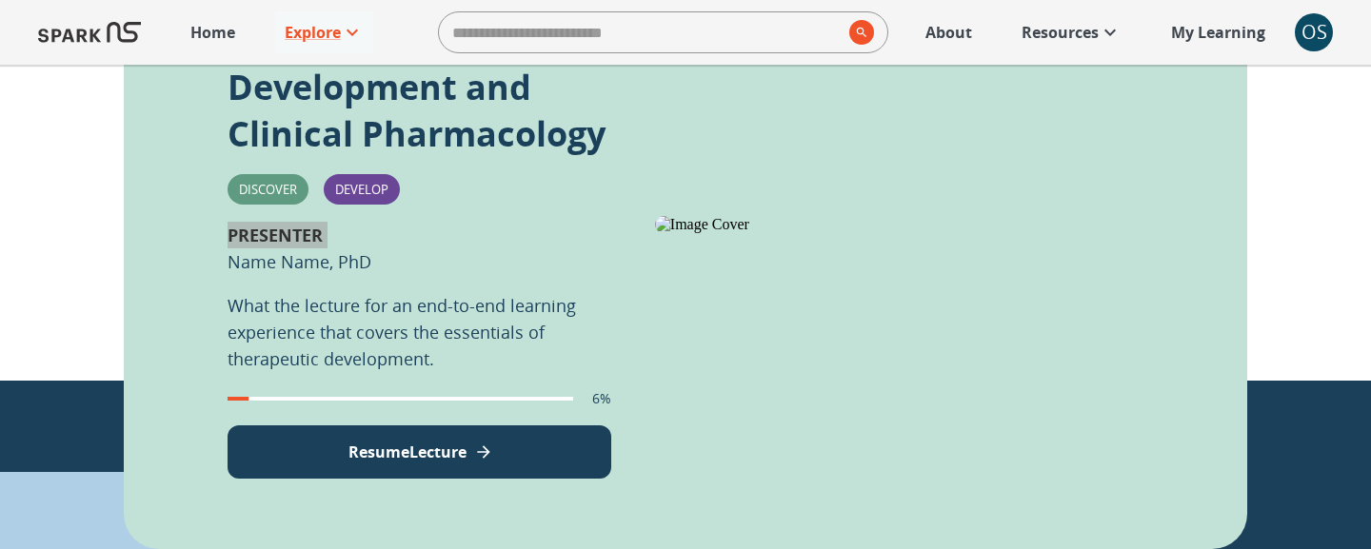
scroll to position [583, 0]
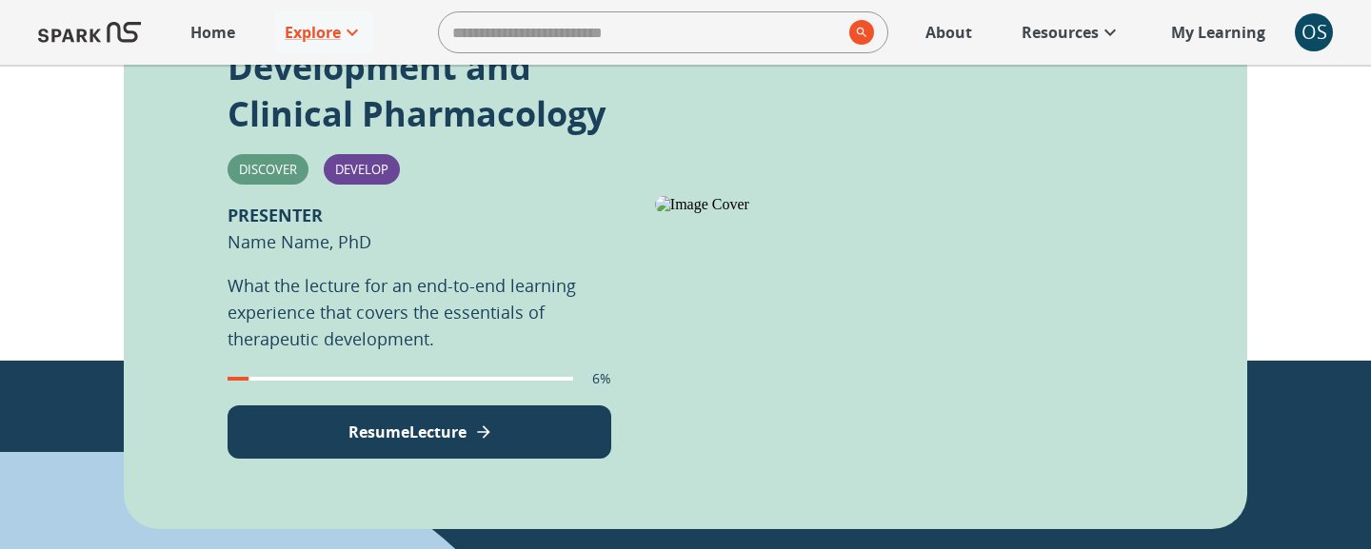
click at [289, 301] on p "What the lecture for an end-to-end learning experience that covers the essentia…" at bounding box center [420, 312] width 384 height 80
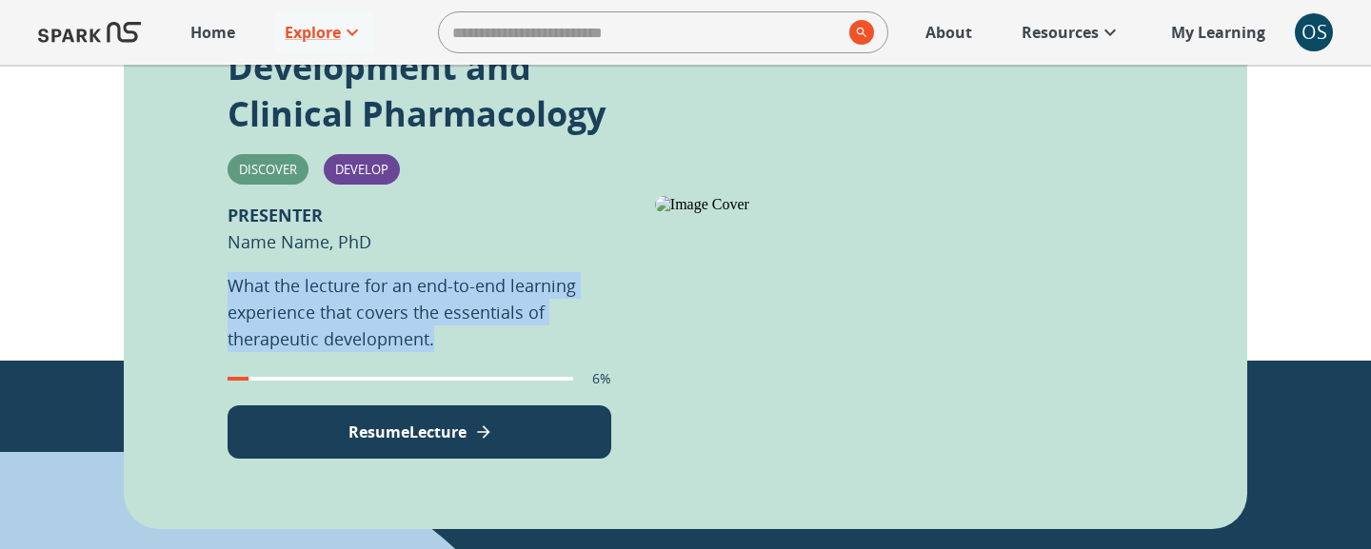
click at [289, 301] on p "What the lecture for an end-to-end learning experience that covers the essentia…" at bounding box center [420, 312] width 384 height 80
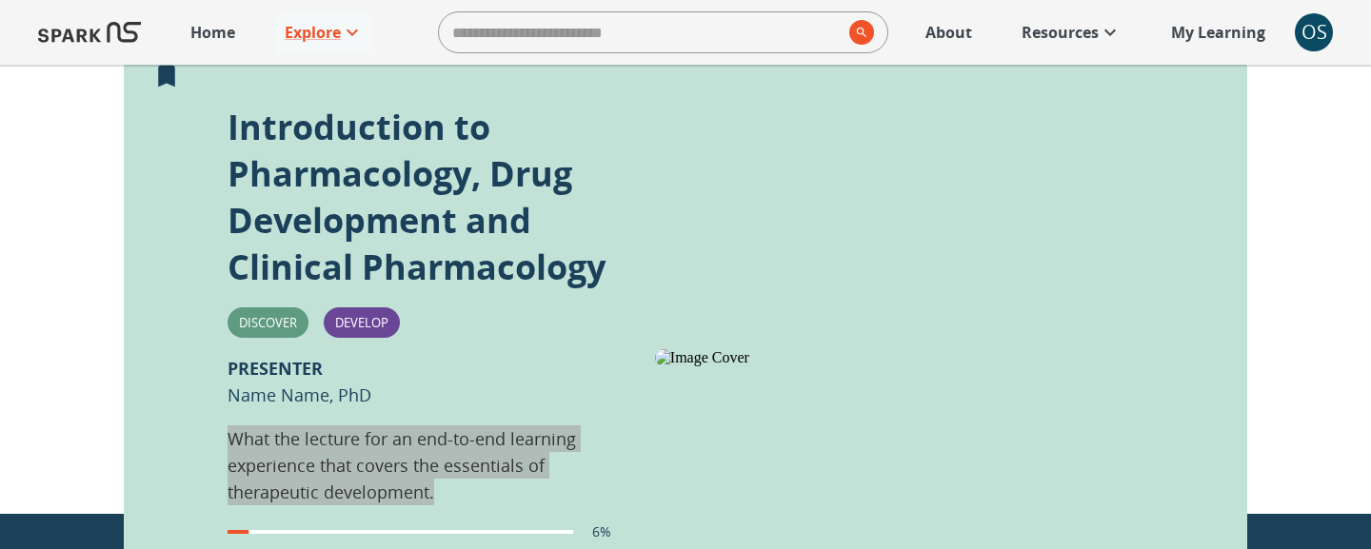
scroll to position [423, 0]
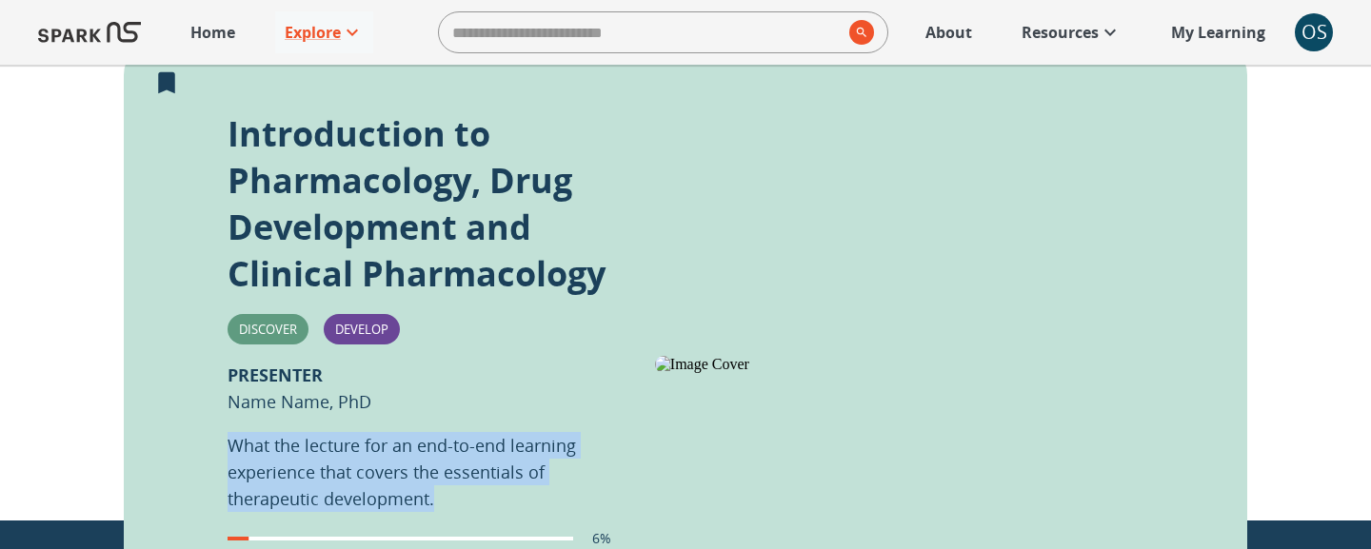
click at [474, 450] on p "What the lecture for an end-to-end learning experience that covers the essentia…" at bounding box center [420, 472] width 384 height 80
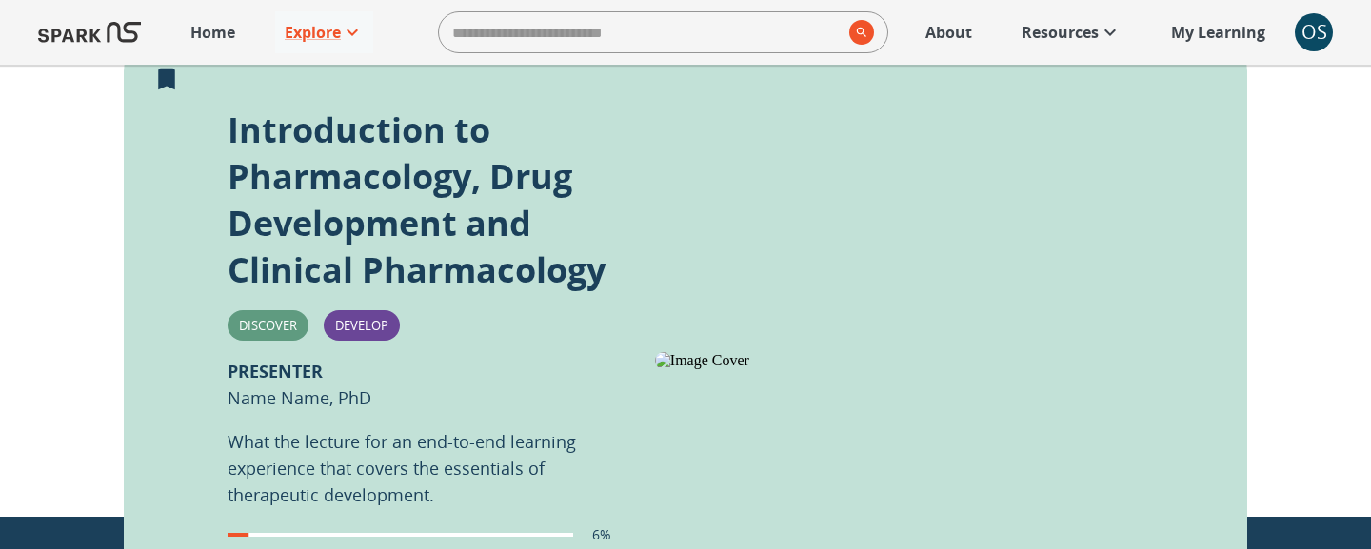
scroll to position [425, 0]
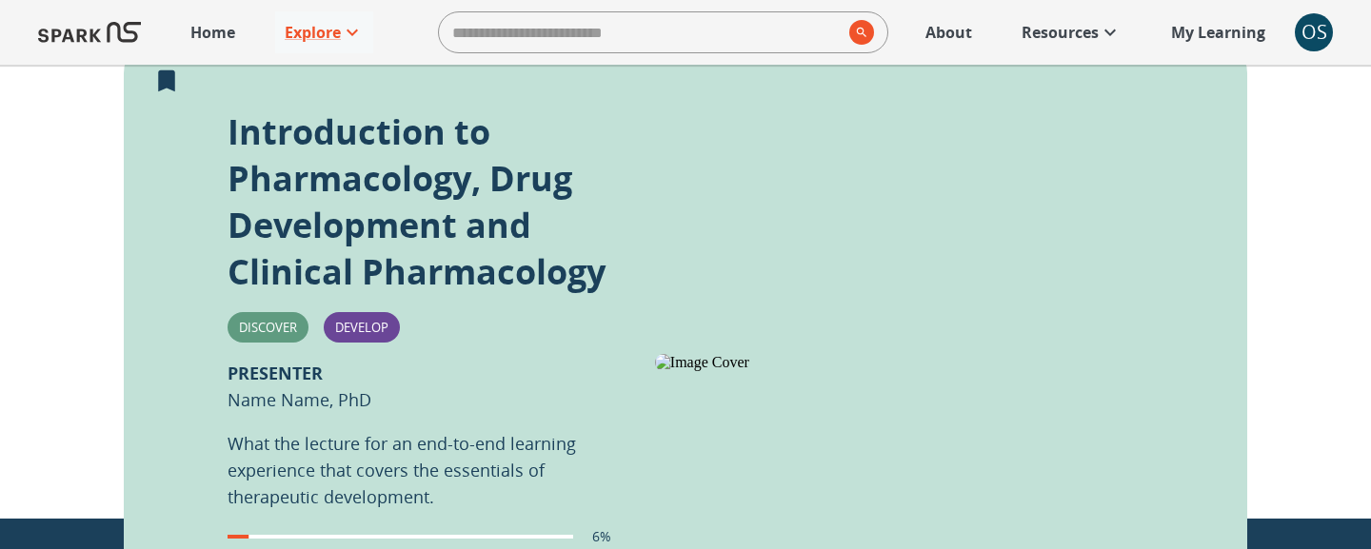
click at [312, 161] on p "Introduction to Pharmacology, Drug Development and Clinical Pharmacology" at bounding box center [420, 202] width 384 height 187
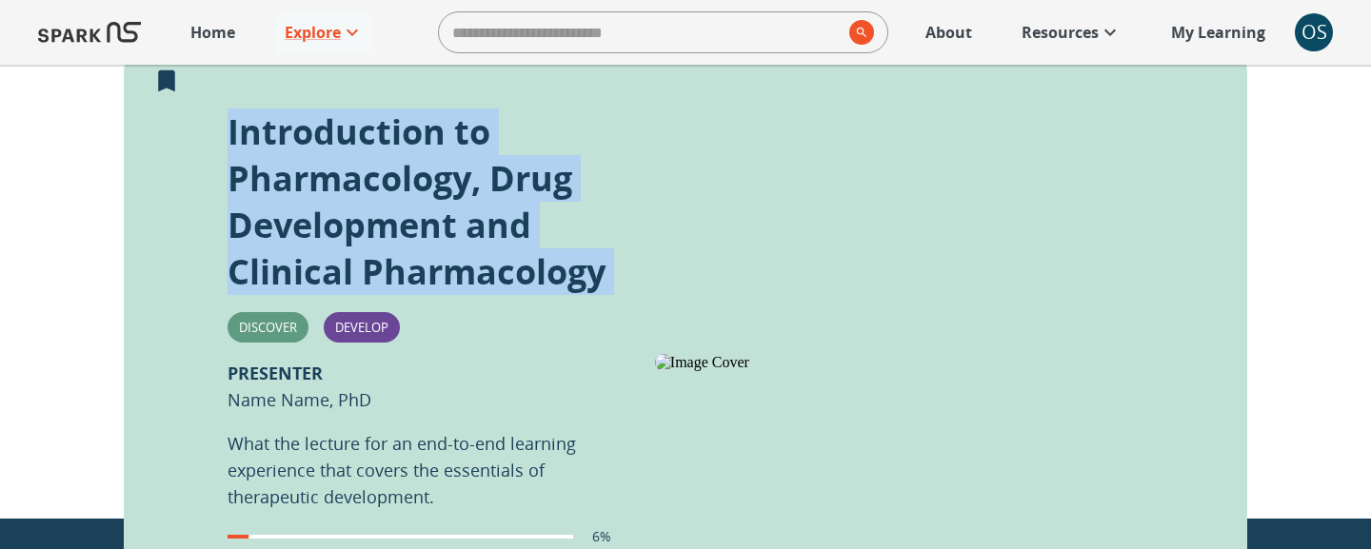
click at [312, 161] on p "Introduction to Pharmacology, Drug Development and Clinical Pharmacology" at bounding box center [420, 202] width 384 height 187
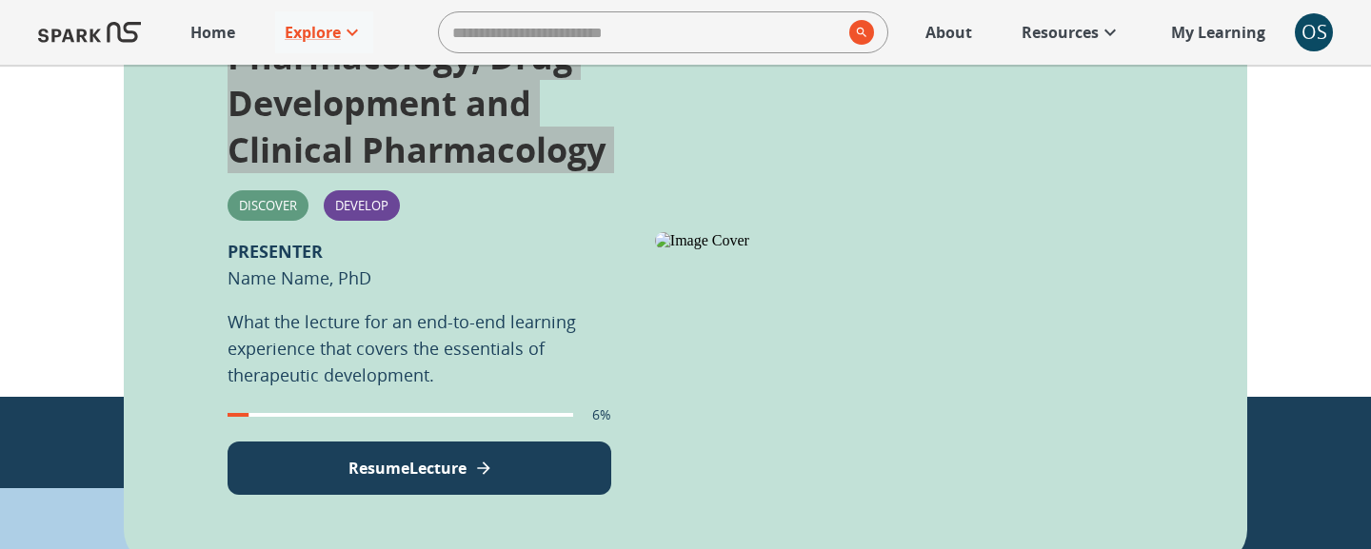
scroll to position [551, 0]
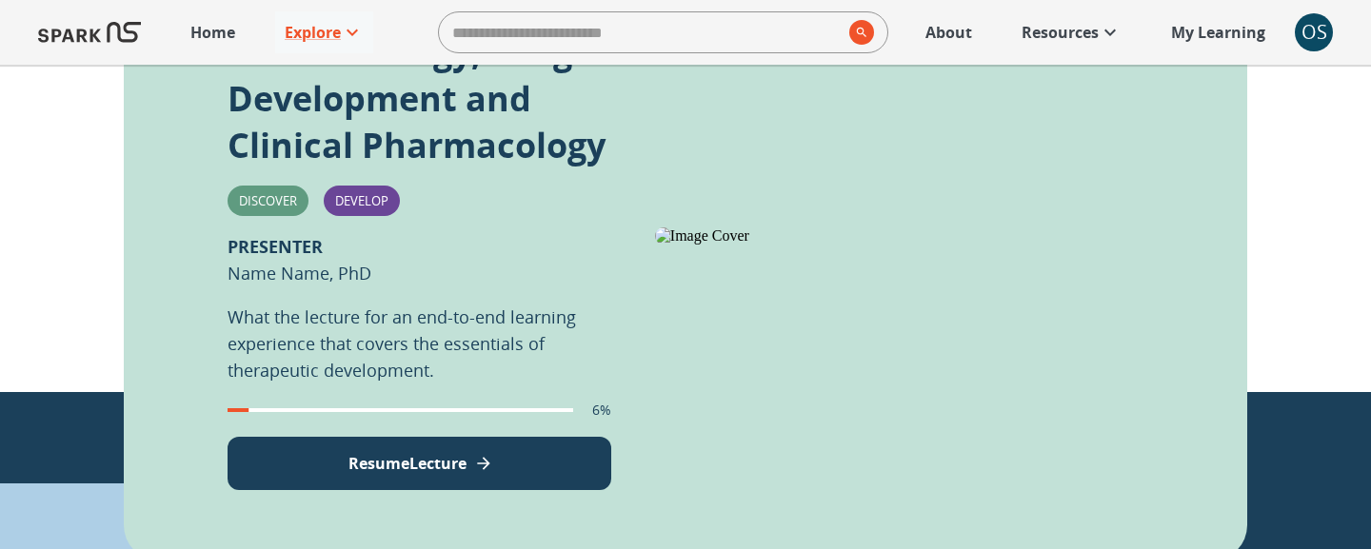
click at [320, 314] on p "What the lecture for an end-to-end learning experience that covers the essentia…" at bounding box center [420, 344] width 384 height 80
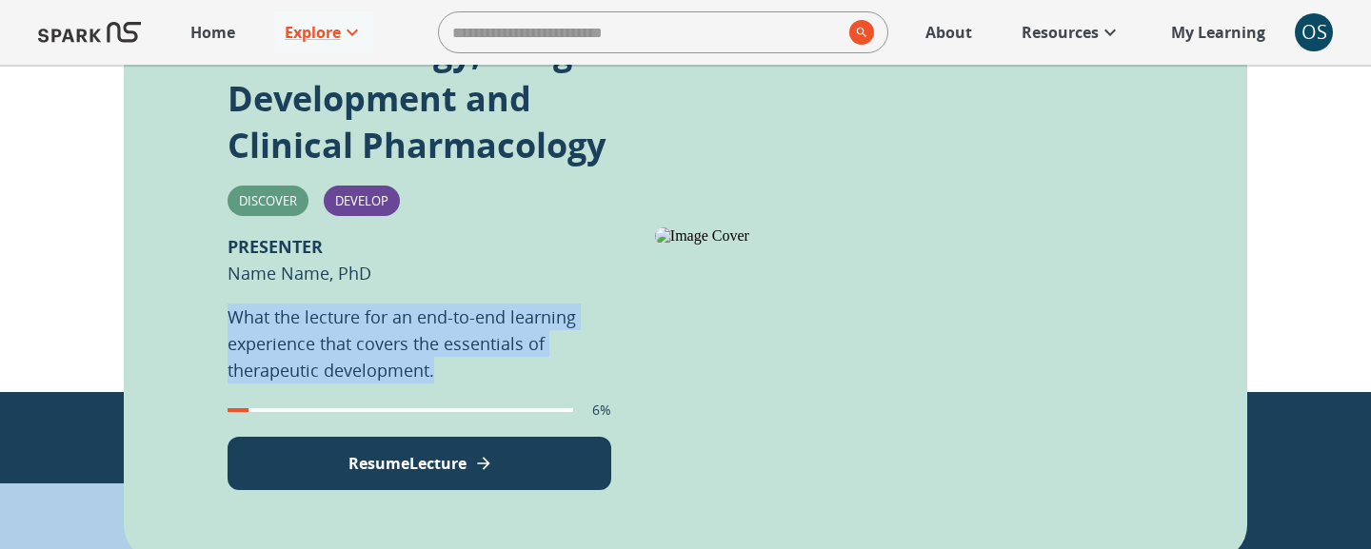
click at [320, 314] on p "What the lecture for an end-to-end learning experience that covers the essentia…" at bounding box center [420, 344] width 384 height 80
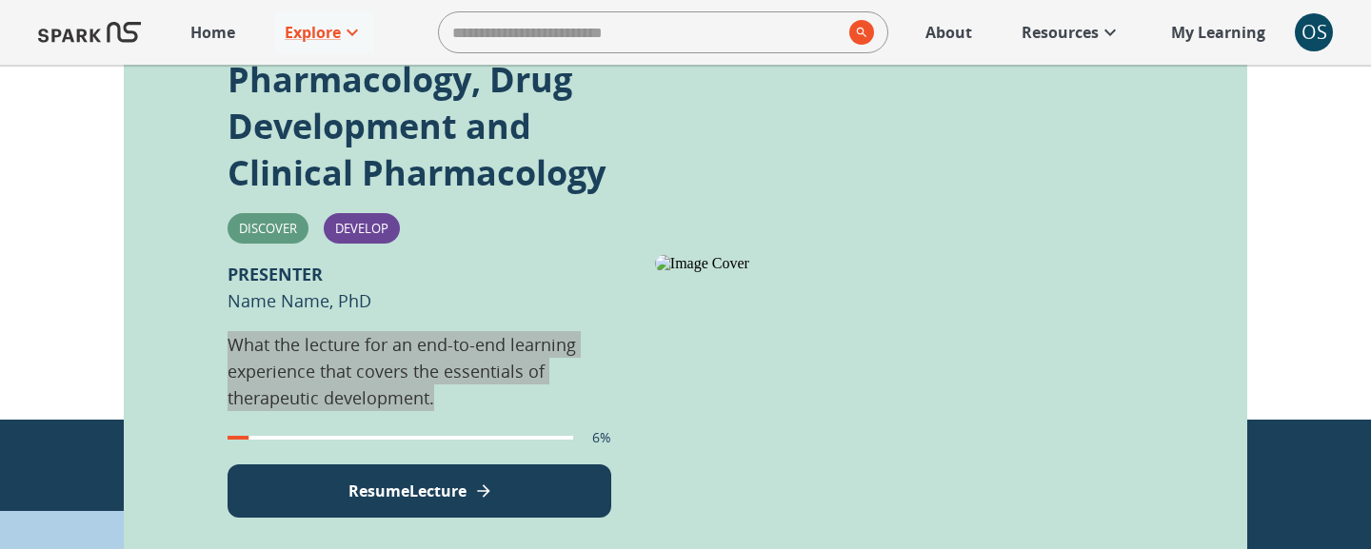
scroll to position [514, 0]
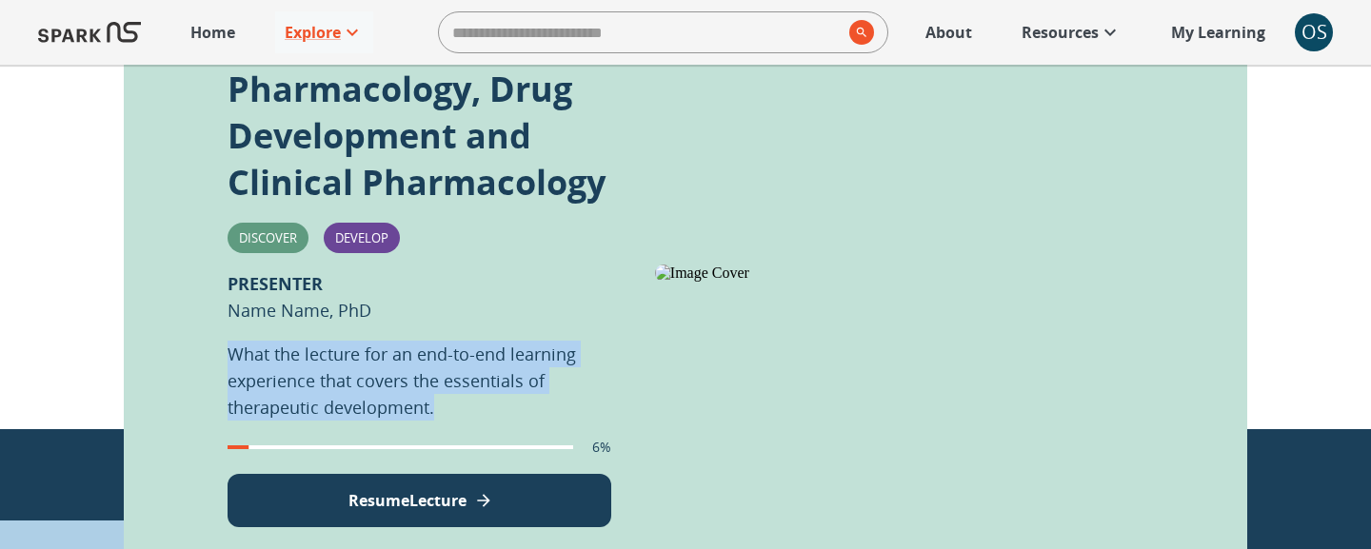
click at [437, 377] on p "What the lecture for an end-to-end learning experience that covers the essentia…" at bounding box center [420, 381] width 384 height 80
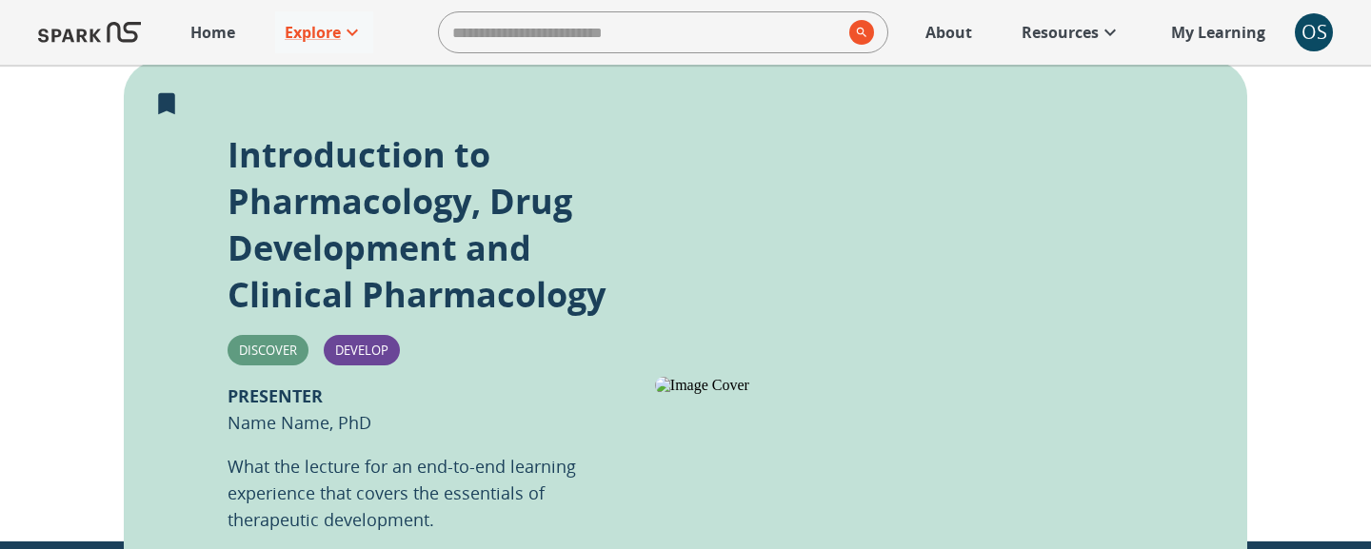
scroll to position [401, 0]
click at [203, 33] on p "Home" at bounding box center [212, 32] width 45 height 23
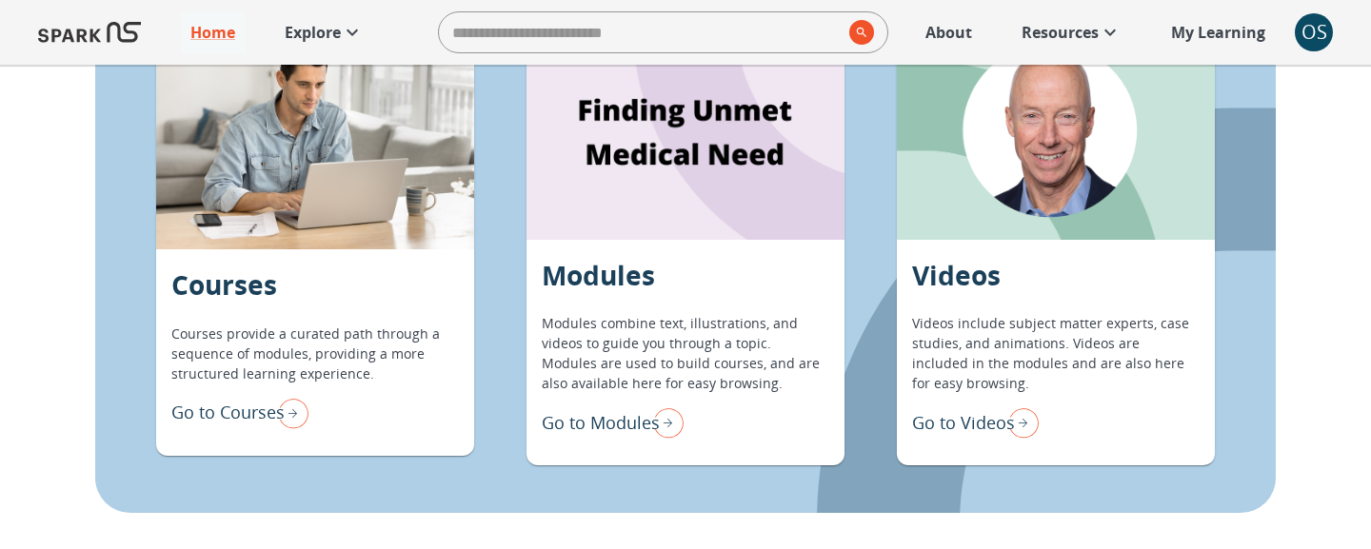
scroll to position [1388, 0]
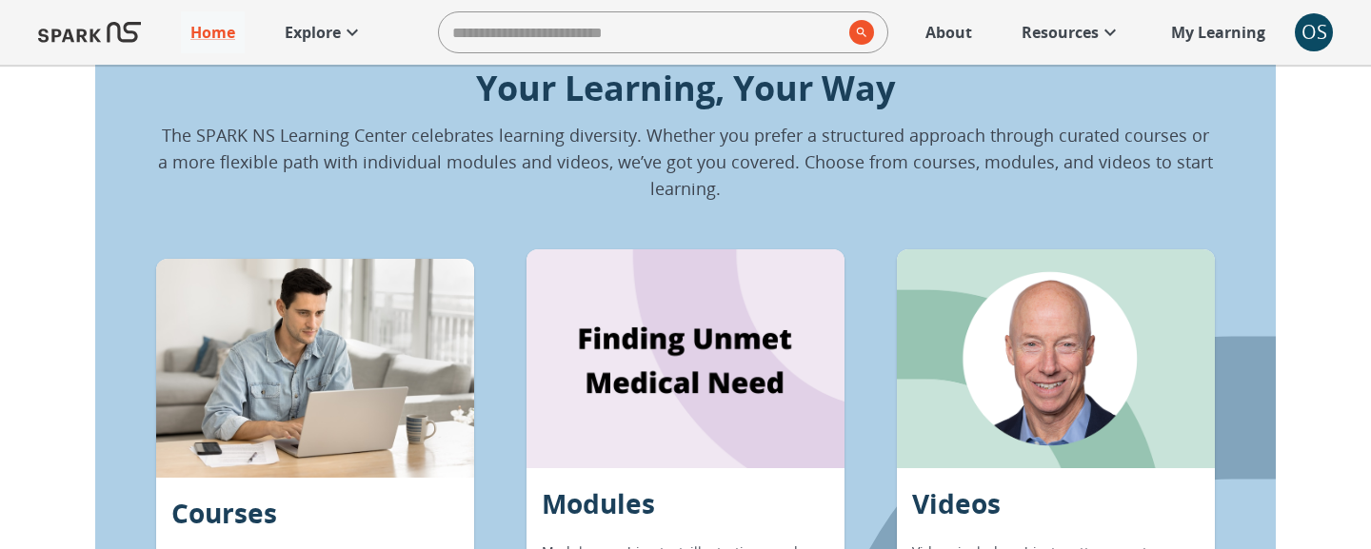
click at [941, 33] on p "About" at bounding box center [948, 32] width 47 height 23
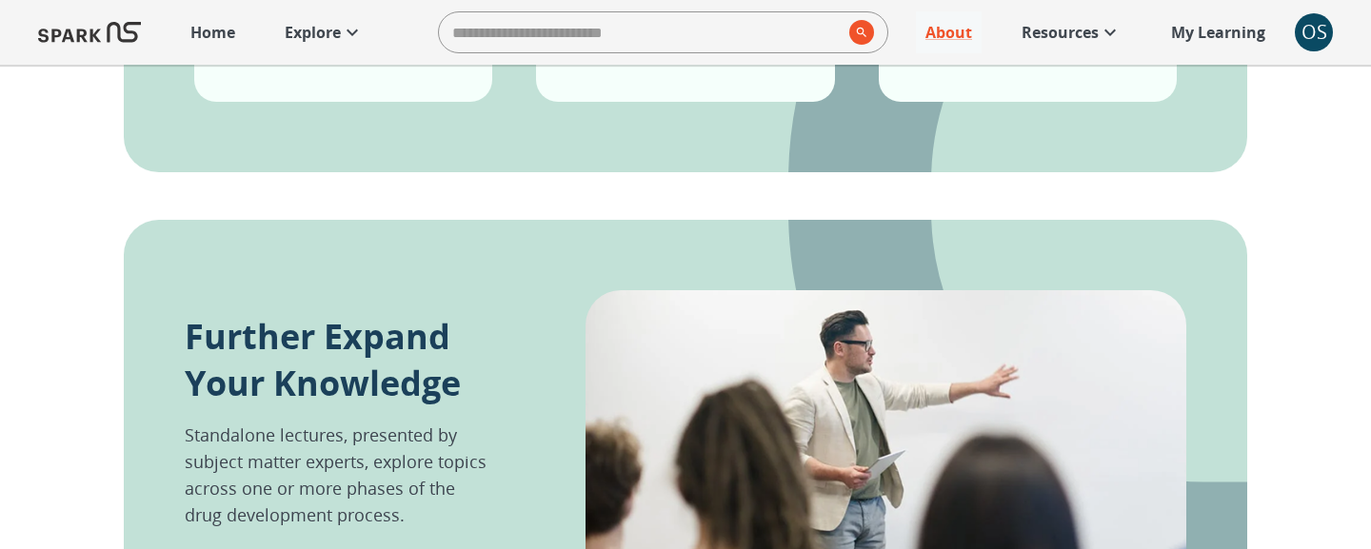
scroll to position [1537, 0]
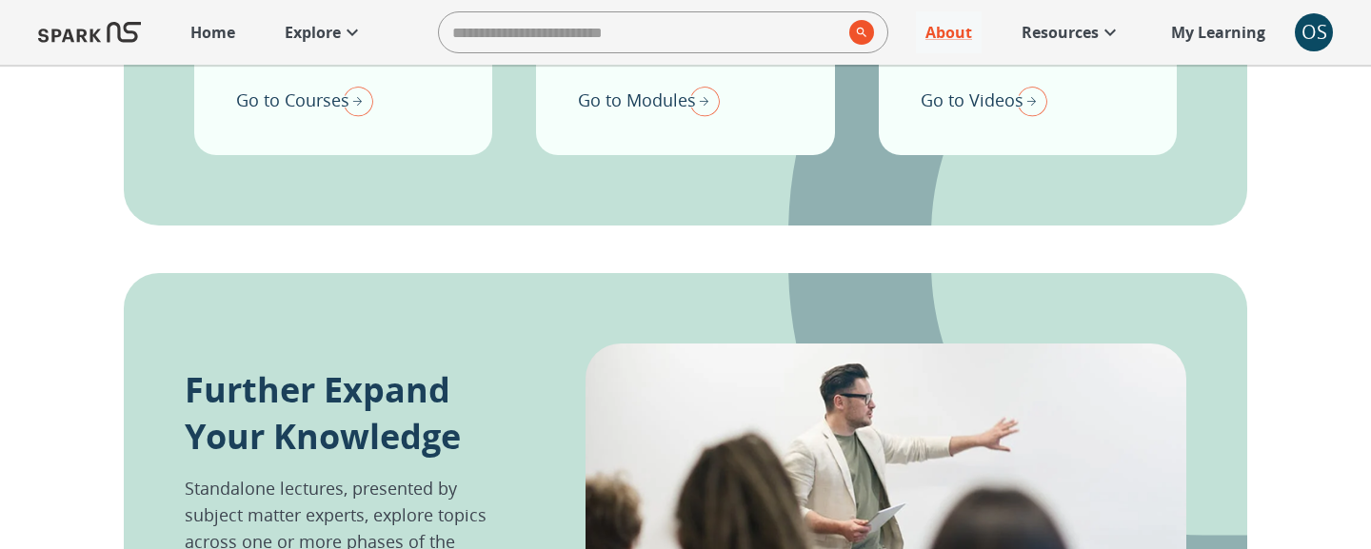
click at [1200, 21] on p "My Learning" at bounding box center [1218, 32] width 94 height 23
